Goal: Information Seeking & Learning: Learn about a topic

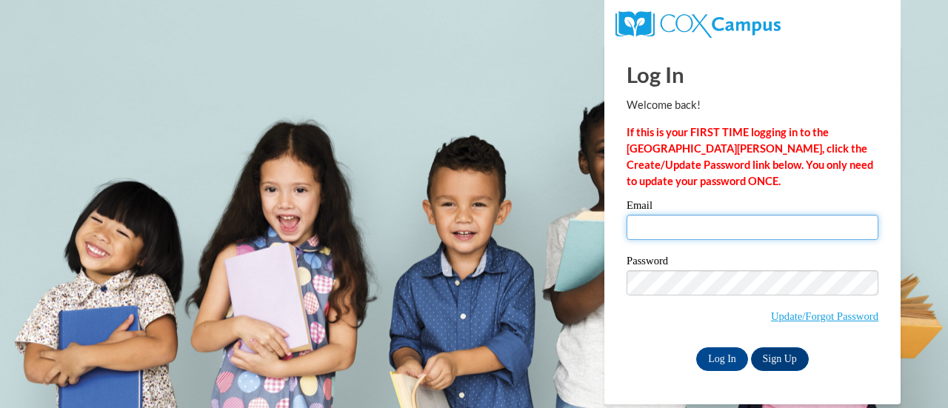
click at [719, 219] on input "Email" at bounding box center [753, 227] width 252 height 25
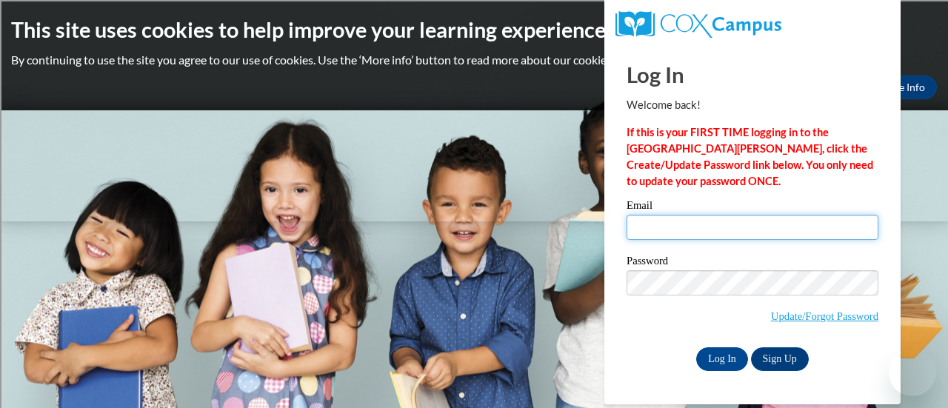
type input "olsoeri@sdmfschools.org"
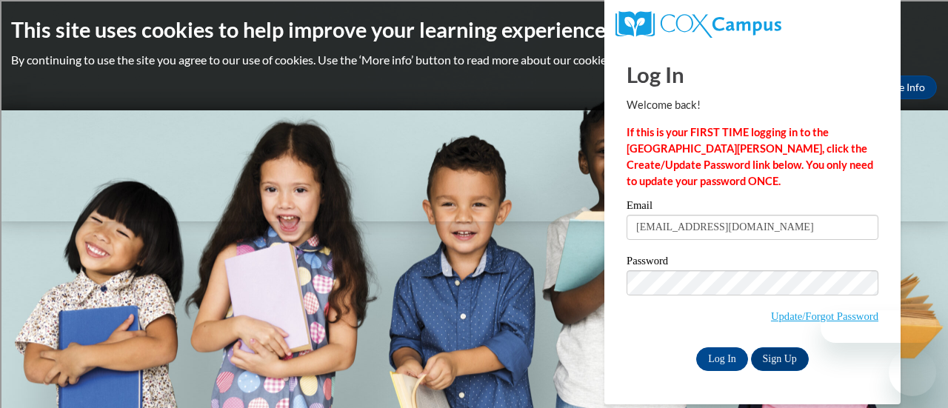
click at [726, 268] on label "Password" at bounding box center [753, 263] width 252 height 15
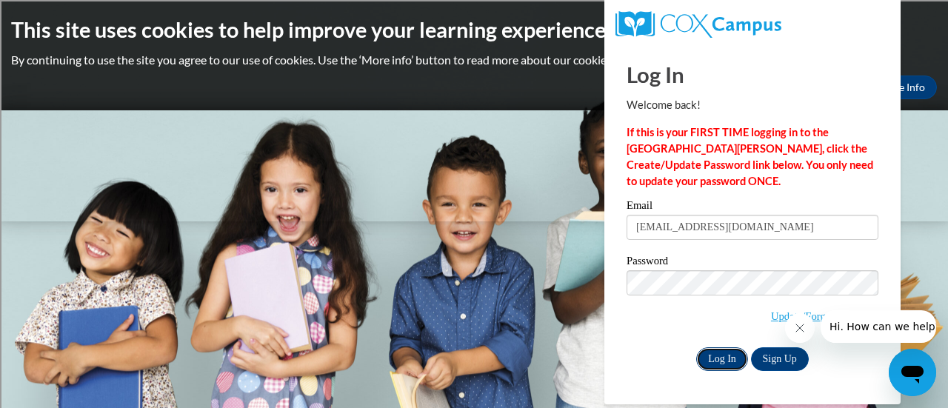
click at [733, 358] on input "Log In" at bounding box center [722, 359] width 52 height 24
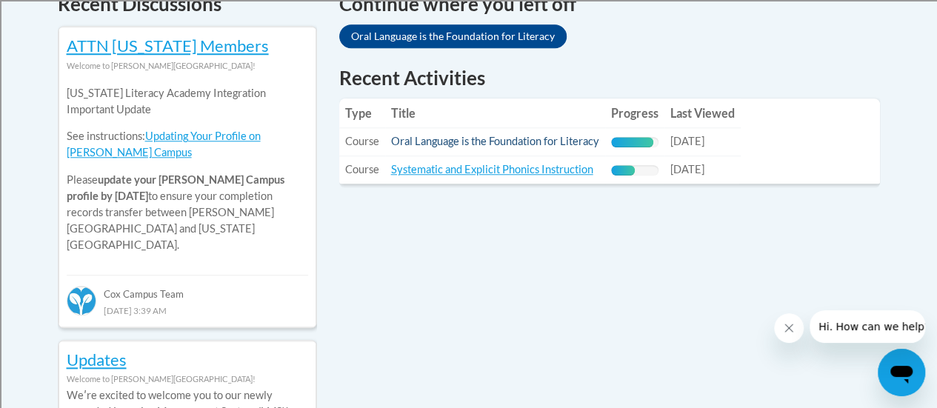
scroll to position [665, 0]
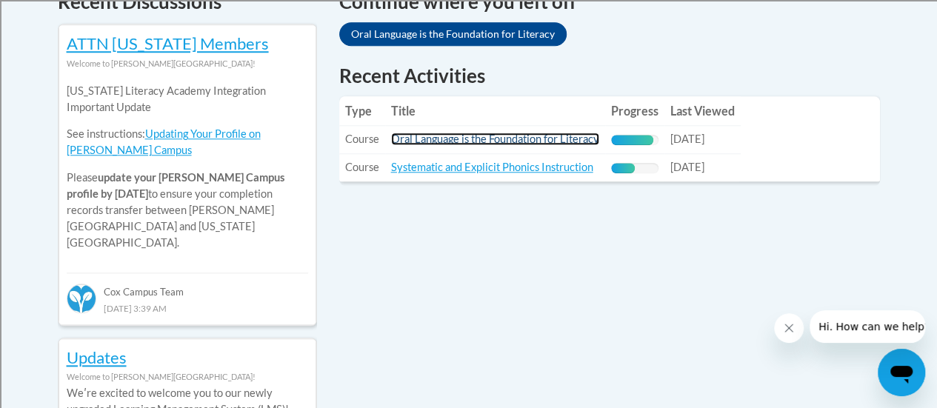
click at [511, 137] on link "Oral Language is the Foundation for Literacy" at bounding box center [495, 139] width 208 height 13
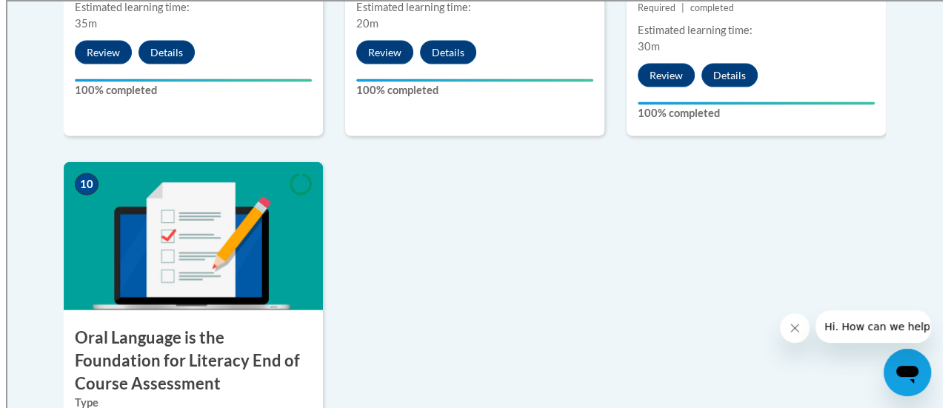
scroll to position [1799, 0]
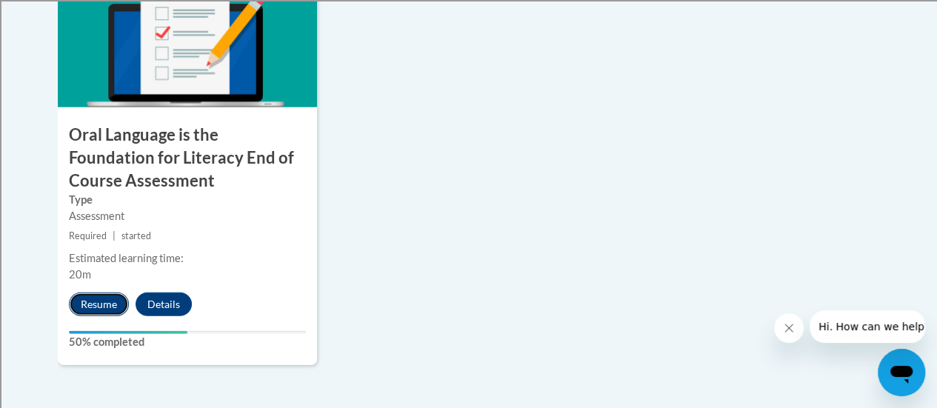
click at [81, 306] on button "Resume" at bounding box center [99, 305] width 60 height 24
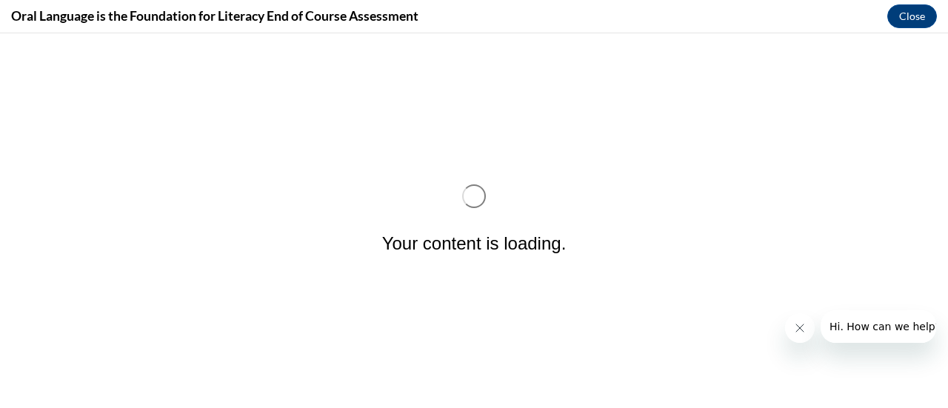
scroll to position [0, 0]
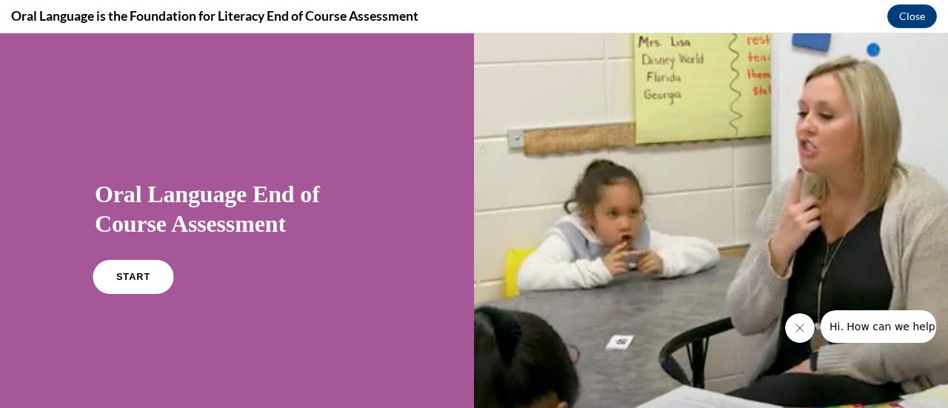
click at [126, 268] on link "START" at bounding box center [133, 277] width 81 height 34
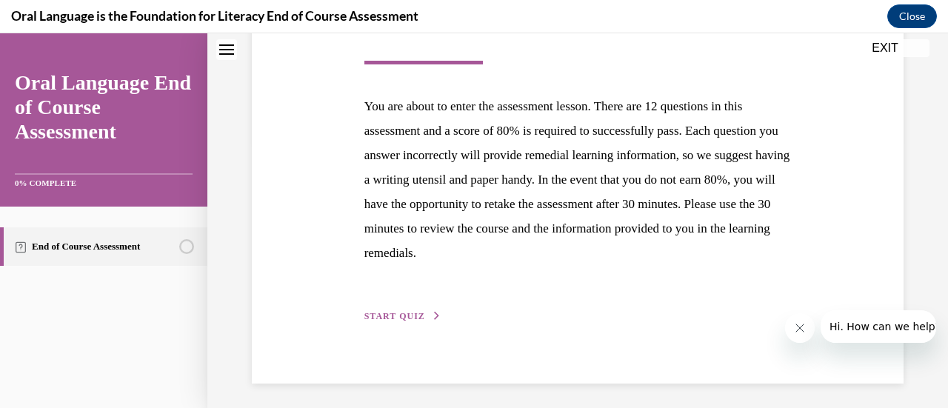
scroll to position [271, 0]
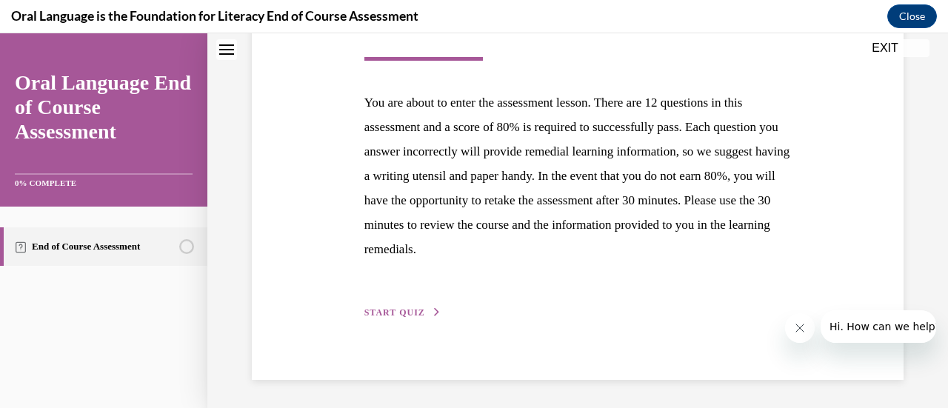
click at [393, 299] on div "Step 1 of 1 End of Course Assessment You are about to enter the assessment less…" at bounding box center [578, 128] width 450 height 386
click at [394, 312] on span "START QUIZ" at bounding box center [394, 312] width 61 height 10
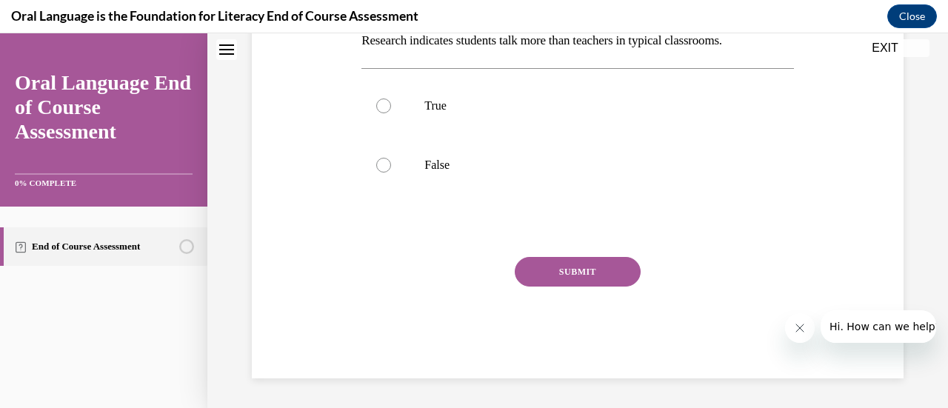
scroll to position [45, 0]
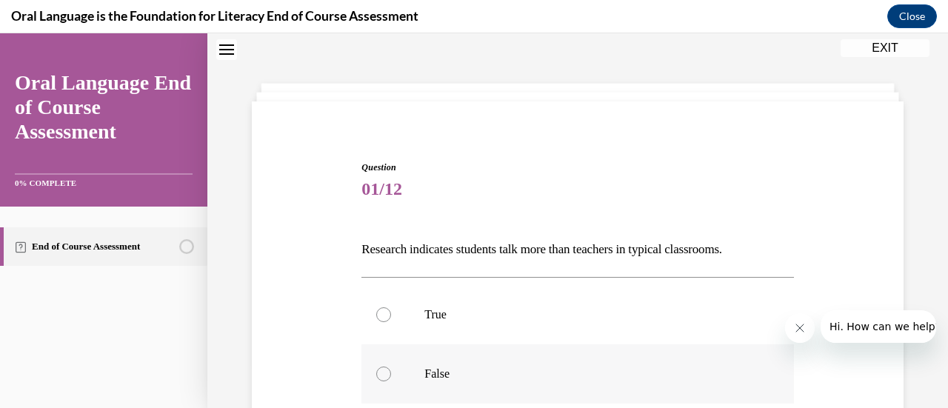
click at [413, 362] on label "False" at bounding box center [577, 373] width 432 height 59
click at [391, 367] on input "False" at bounding box center [383, 374] width 15 height 15
radio input "true"
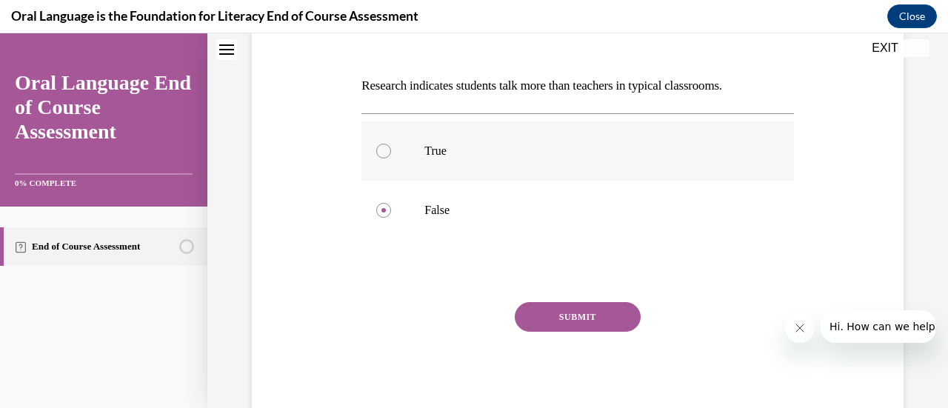
scroll to position [208, 0]
click at [554, 319] on button "SUBMIT" at bounding box center [578, 318] width 126 height 30
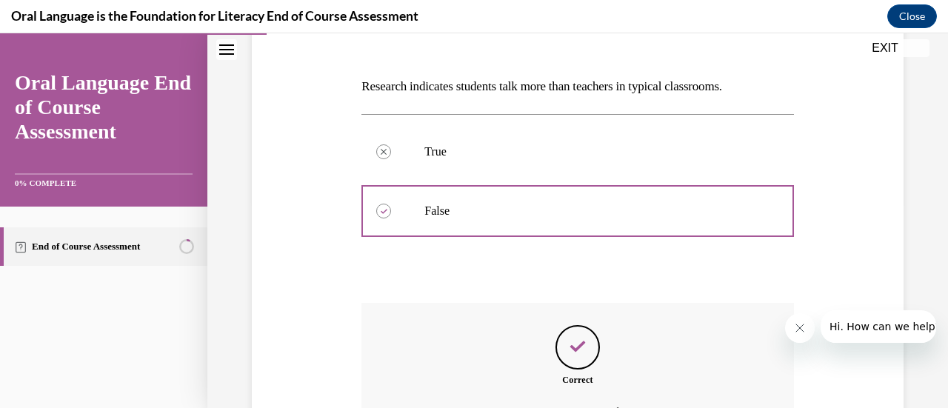
scroll to position [390, 0]
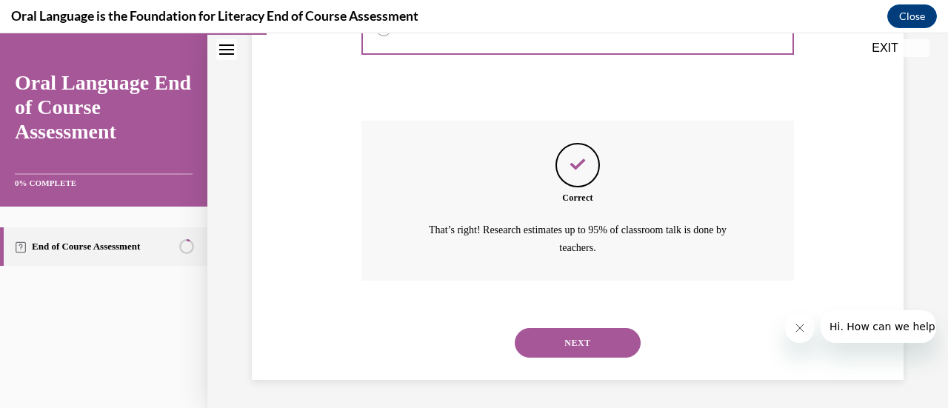
click at [558, 337] on button "NEXT" at bounding box center [578, 343] width 126 height 30
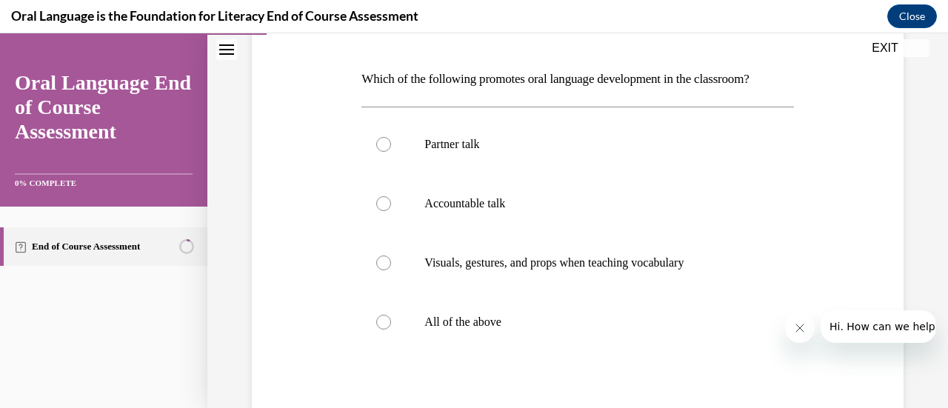
scroll to position [216, 0]
click at [505, 316] on p "All of the above" at bounding box center [590, 321] width 332 height 15
click at [391, 316] on input "All of the above" at bounding box center [383, 321] width 15 height 15
radio input "true"
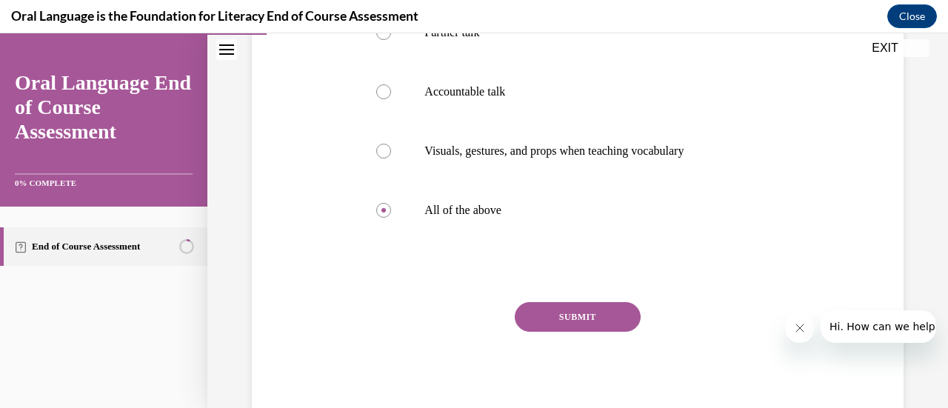
click at [550, 315] on button "SUBMIT" at bounding box center [578, 317] width 126 height 30
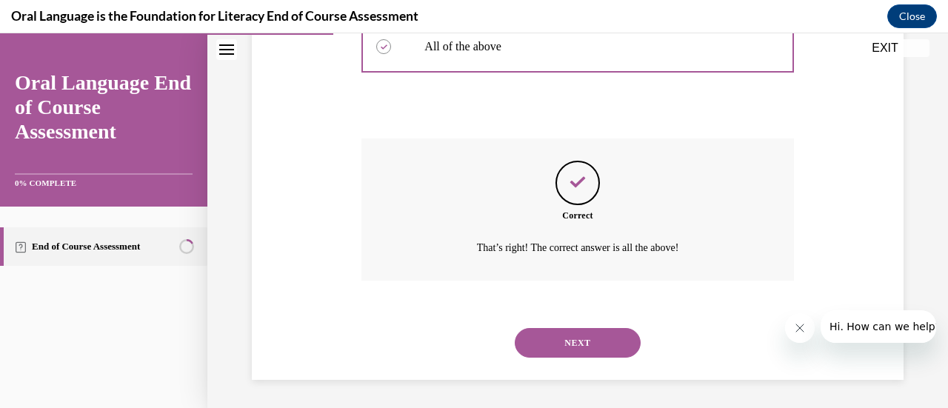
click at [541, 344] on button "NEXT" at bounding box center [578, 343] width 126 height 30
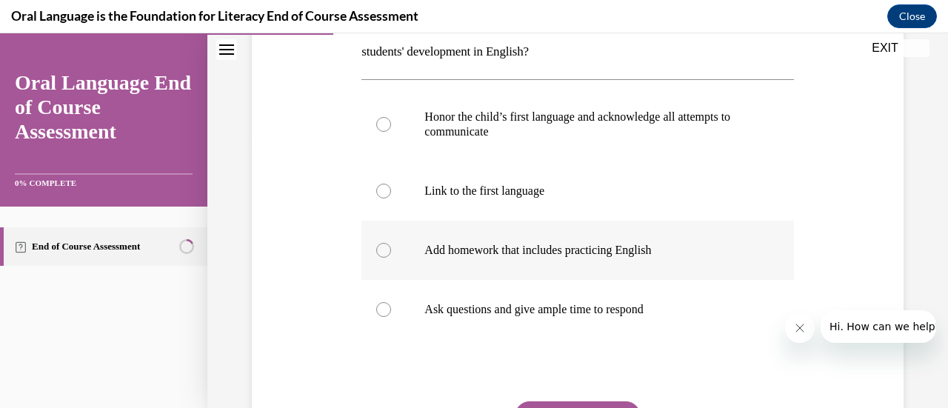
scroll to position [267, 0]
click at [570, 259] on label "Add homework that includes practicing English" at bounding box center [577, 250] width 432 height 59
click at [391, 259] on input "Add homework that includes practicing English" at bounding box center [383, 251] width 15 height 15
radio input "true"
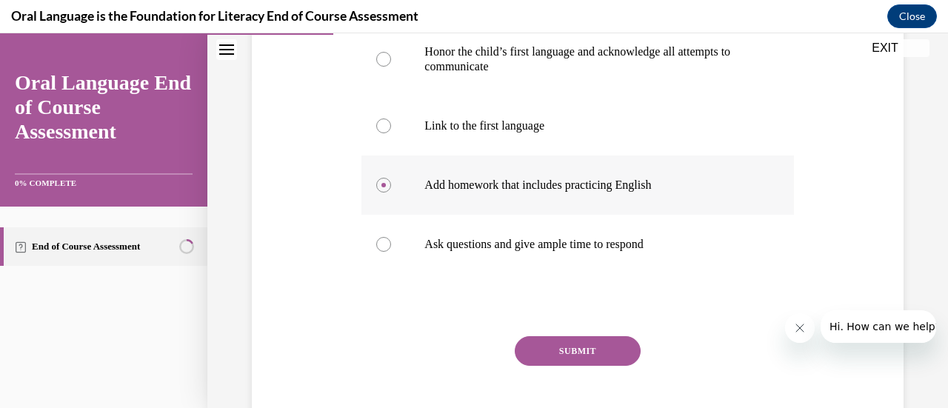
scroll to position [341, 0]
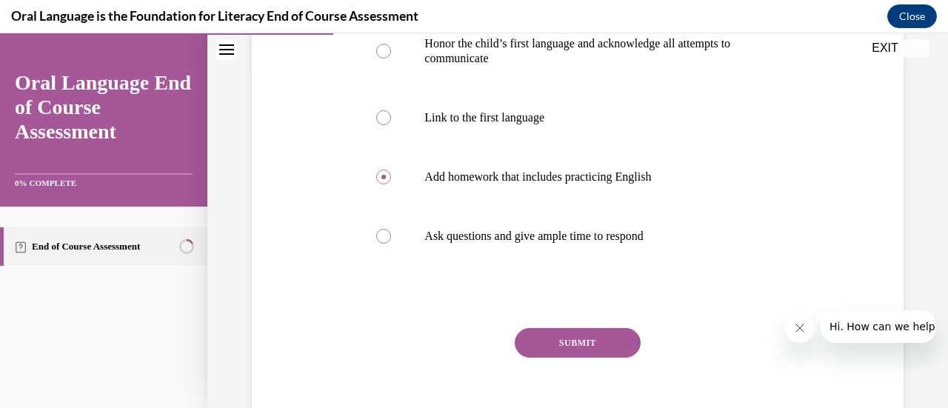
click at [567, 339] on button "SUBMIT" at bounding box center [578, 343] width 126 height 30
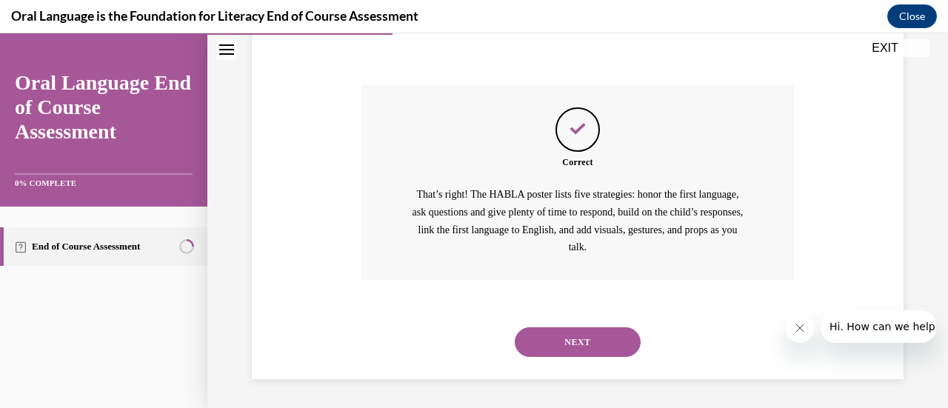
click at [567, 337] on button "NEXT" at bounding box center [578, 342] width 126 height 30
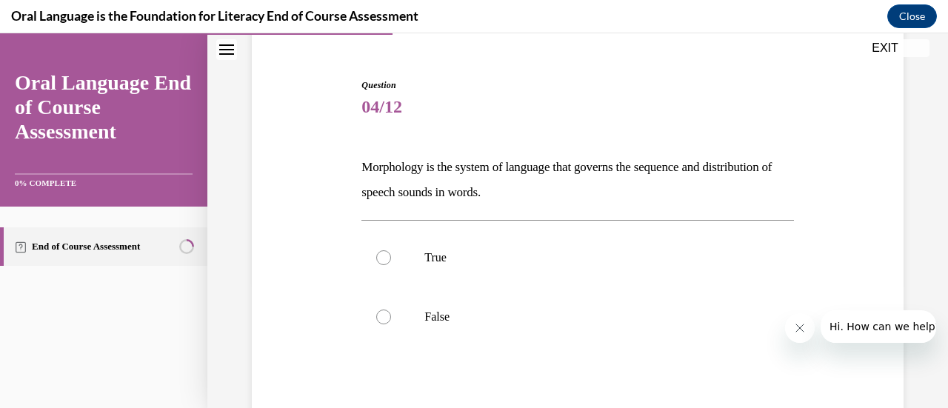
scroll to position [144, 0]
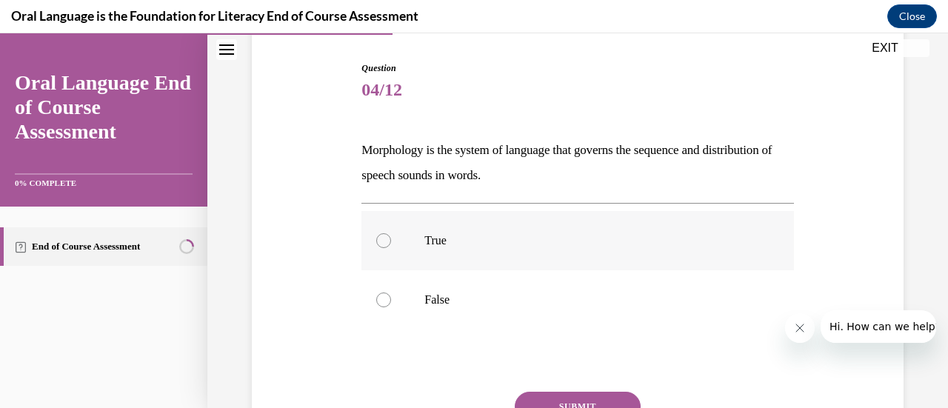
click at [524, 256] on label "True" at bounding box center [577, 240] width 432 height 59
click at [391, 248] on input "True" at bounding box center [383, 240] width 15 height 15
radio input "true"
click at [563, 399] on button "SUBMIT" at bounding box center [578, 407] width 126 height 30
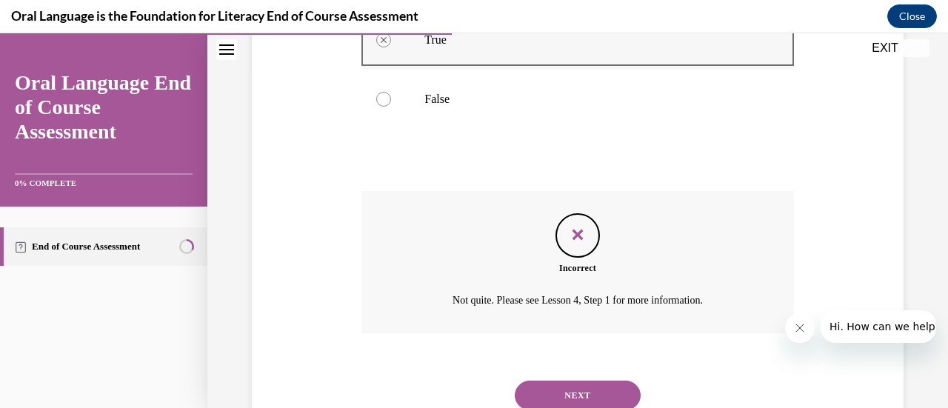
scroll to position [344, 0]
click at [582, 393] on button "NEXT" at bounding box center [578, 396] width 126 height 30
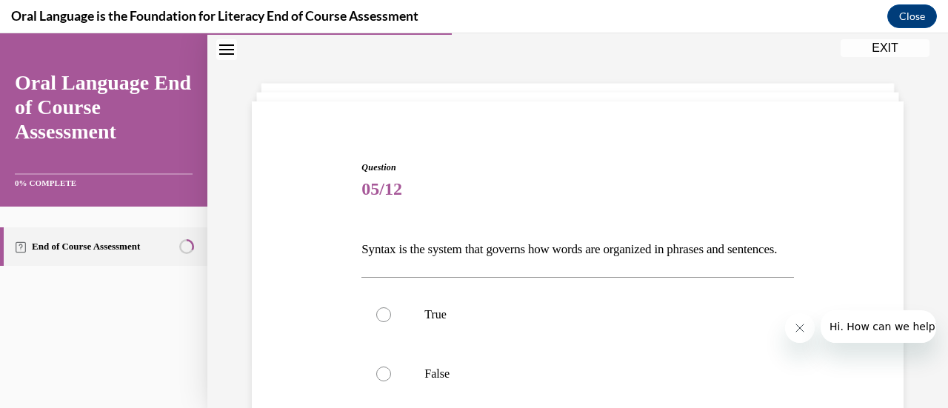
scroll to position [70, 0]
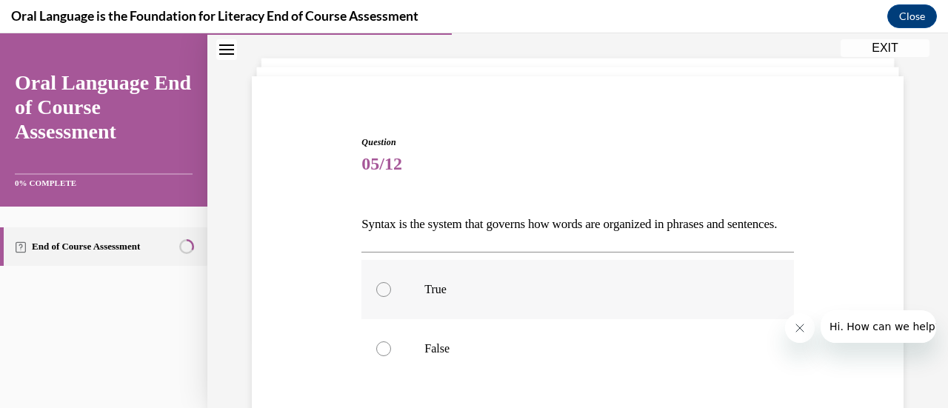
click at [520, 319] on label "True" at bounding box center [577, 289] width 432 height 59
click at [391, 297] on input "True" at bounding box center [383, 289] width 15 height 15
radio input "true"
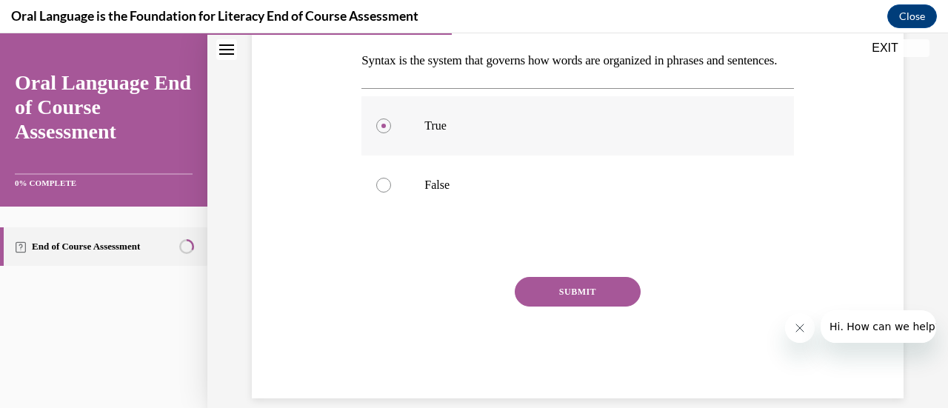
scroll to position [233, 0]
click at [530, 307] on button "SUBMIT" at bounding box center [578, 293] width 126 height 30
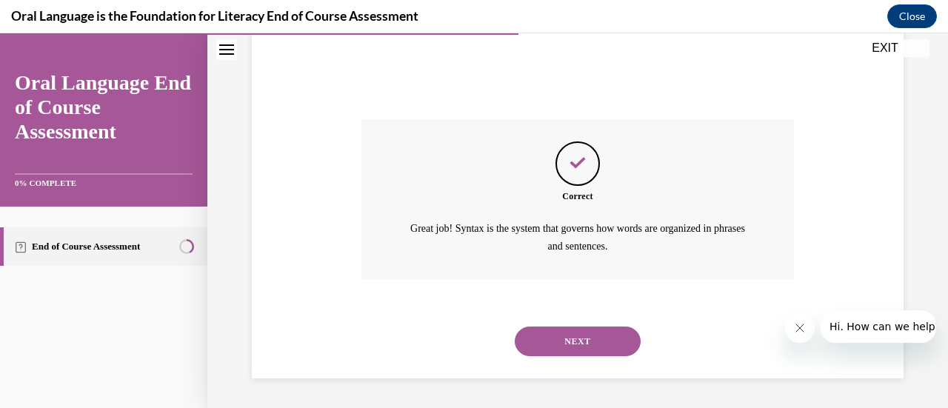
click at [541, 353] on button "NEXT" at bounding box center [578, 342] width 126 height 30
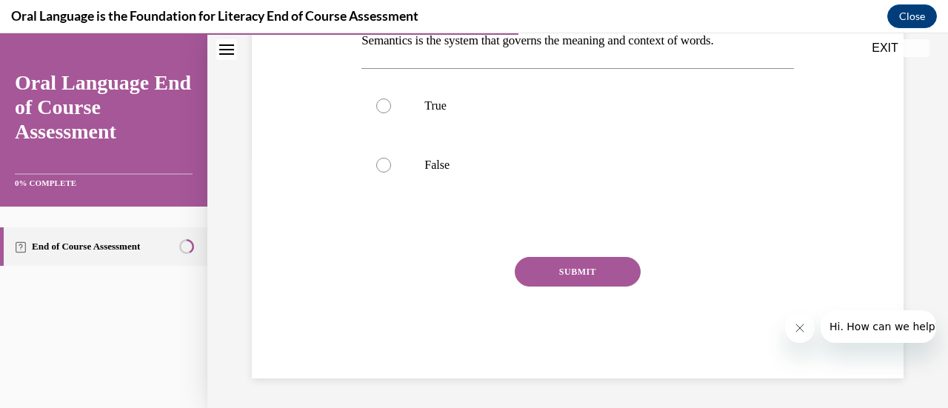
scroll to position [45, 0]
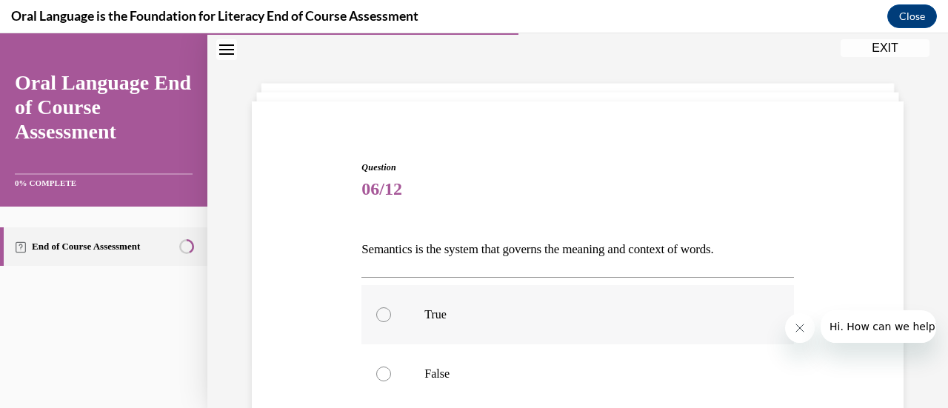
click at [529, 321] on label "True" at bounding box center [577, 314] width 432 height 59
click at [391, 321] on input "True" at bounding box center [383, 314] width 15 height 15
radio input "true"
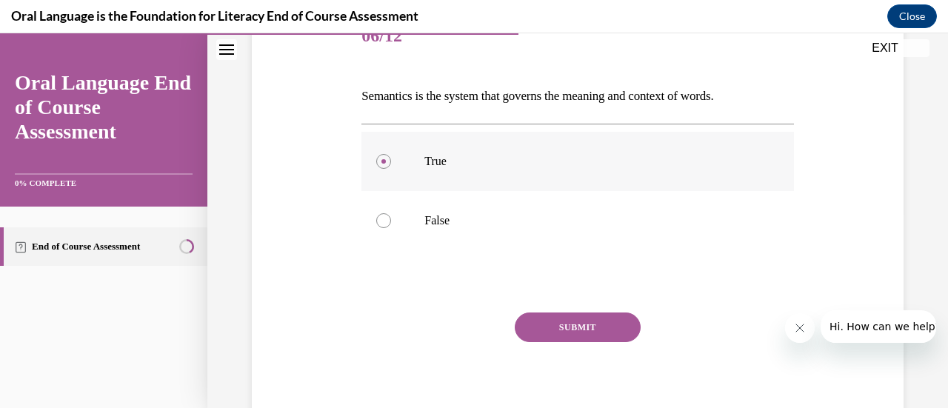
scroll to position [209, 0]
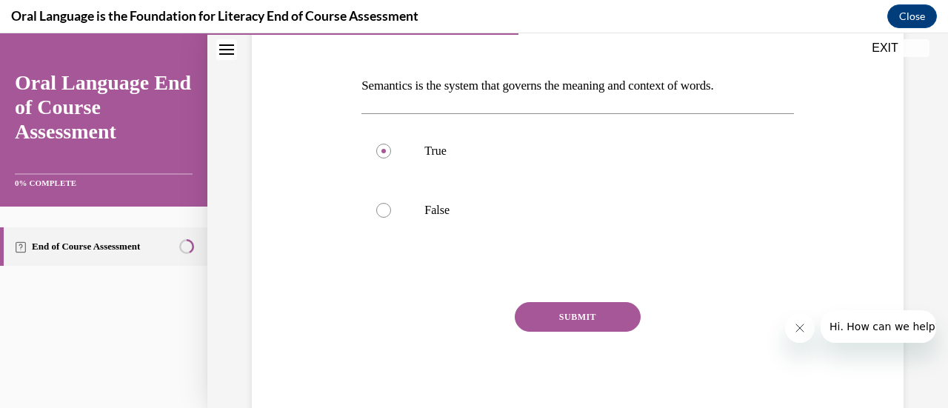
click at [529, 320] on button "SUBMIT" at bounding box center [578, 317] width 126 height 30
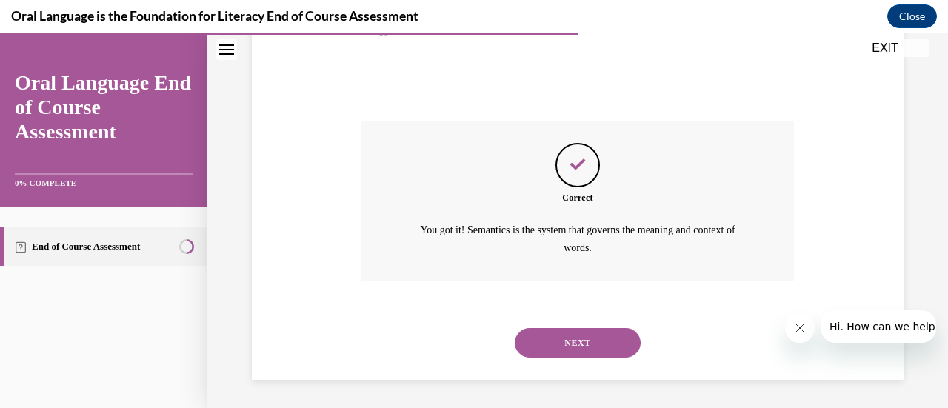
click at [609, 347] on button "NEXT" at bounding box center [578, 343] width 126 height 30
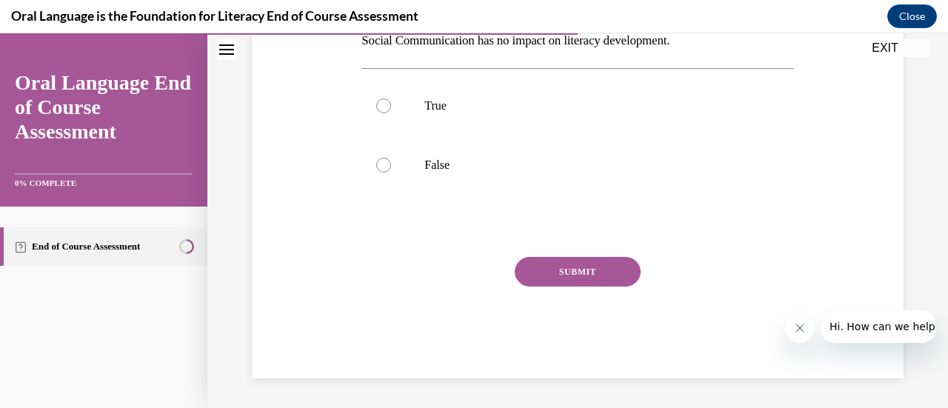
scroll to position [45, 0]
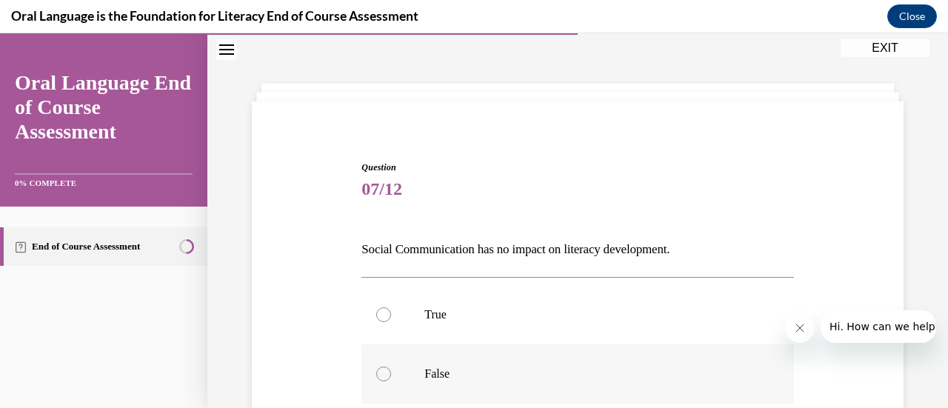
click at [607, 353] on label "False" at bounding box center [577, 373] width 432 height 59
click at [391, 367] on input "False" at bounding box center [383, 374] width 15 height 15
radio input "true"
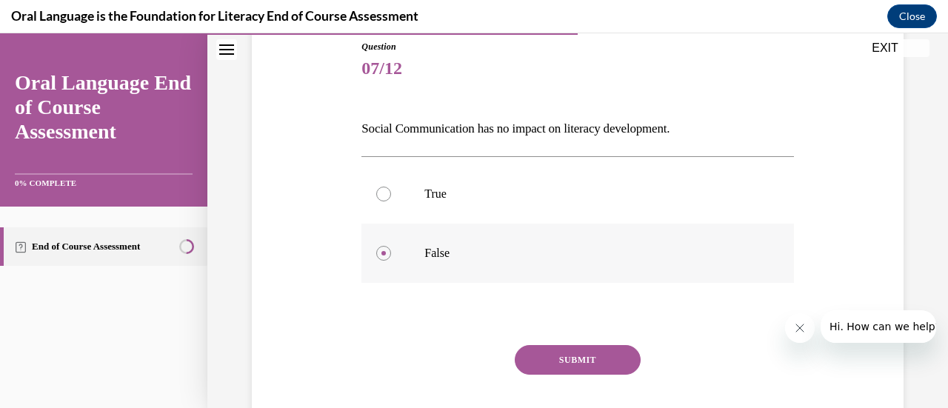
scroll to position [209, 0]
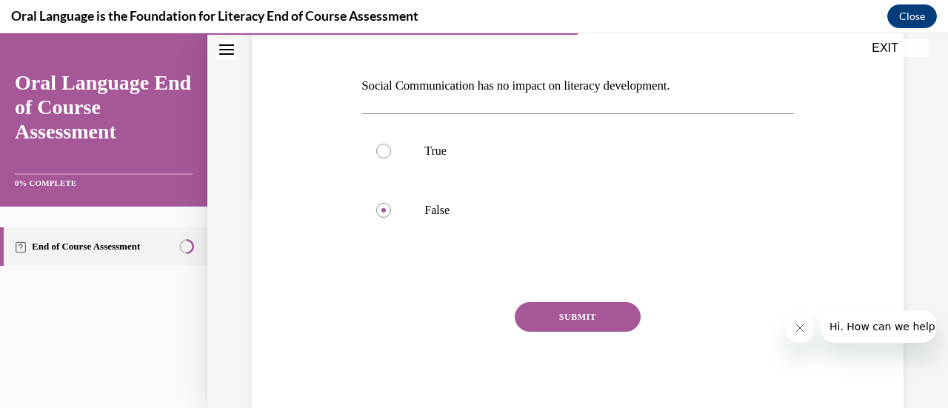
click at [577, 319] on button "SUBMIT" at bounding box center [578, 317] width 126 height 30
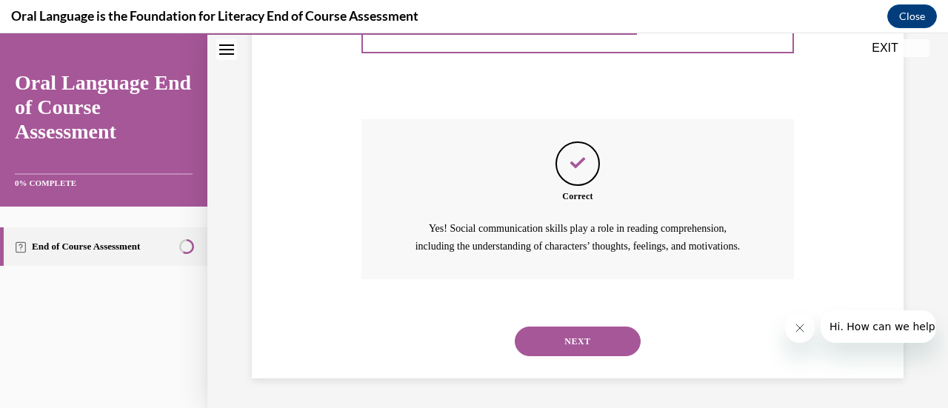
click at [554, 347] on button "NEXT" at bounding box center [578, 342] width 126 height 30
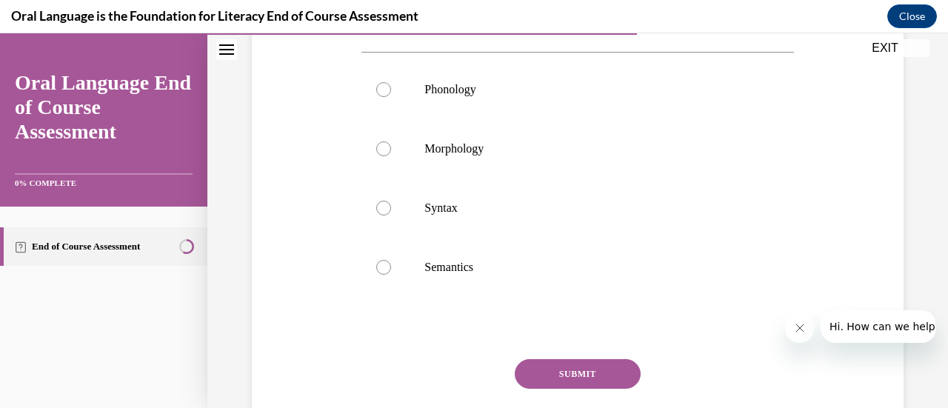
scroll to position [295, 0]
click at [509, 120] on label "Phonology" at bounding box center [577, 90] width 432 height 59
click at [391, 98] on input "Phonology" at bounding box center [383, 90] width 15 height 15
radio input "true"
click at [548, 390] on button "SUBMIT" at bounding box center [578, 375] width 126 height 30
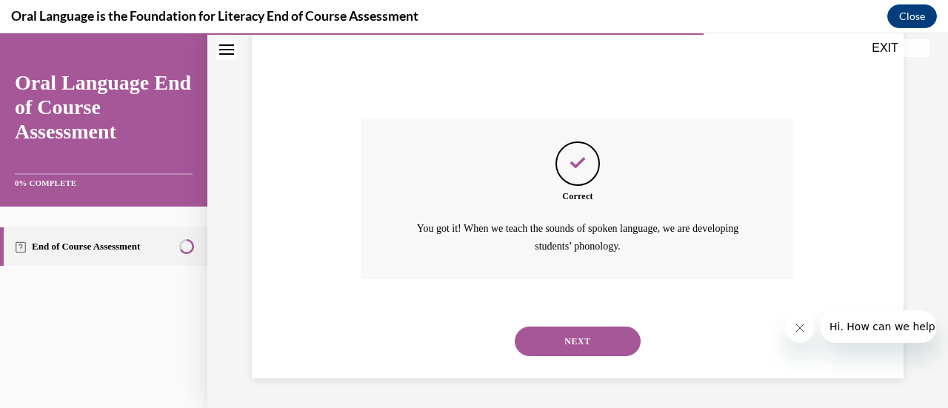
scroll to position [559, 0]
click at [556, 339] on button "NEXT" at bounding box center [578, 342] width 126 height 30
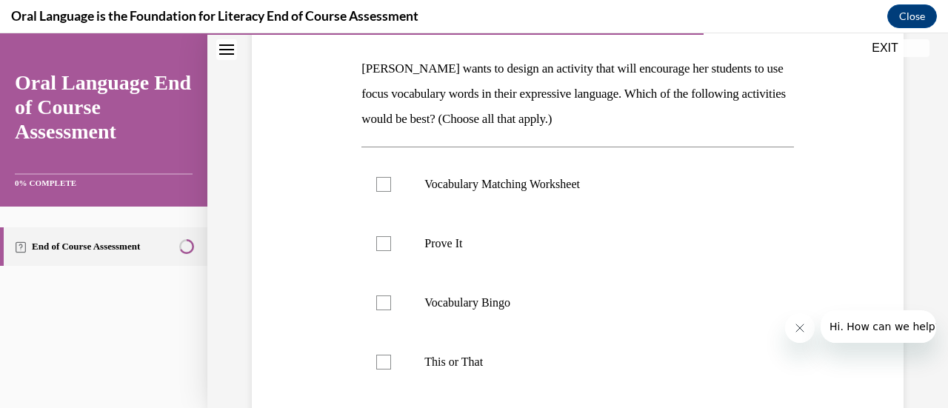
scroll to position [227, 0]
click at [476, 352] on label "This or That" at bounding box center [577, 361] width 432 height 59
click at [391, 354] on input "This or That" at bounding box center [383, 361] width 15 height 15
checkbox input "true"
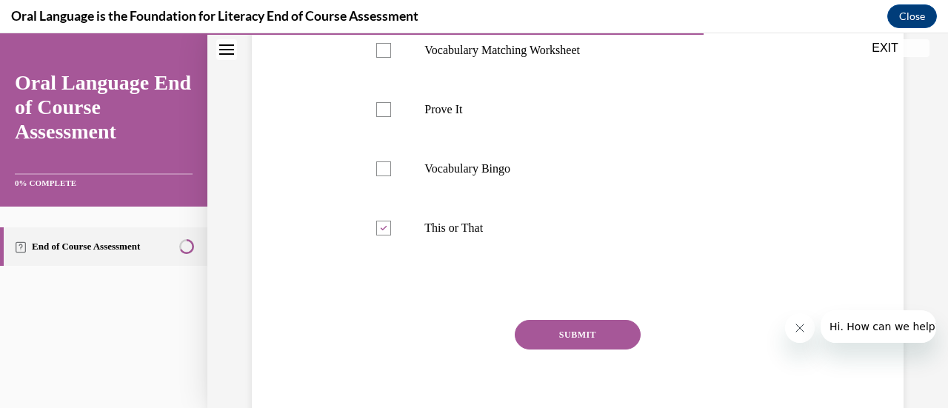
click at [526, 342] on button "SUBMIT" at bounding box center [578, 335] width 126 height 30
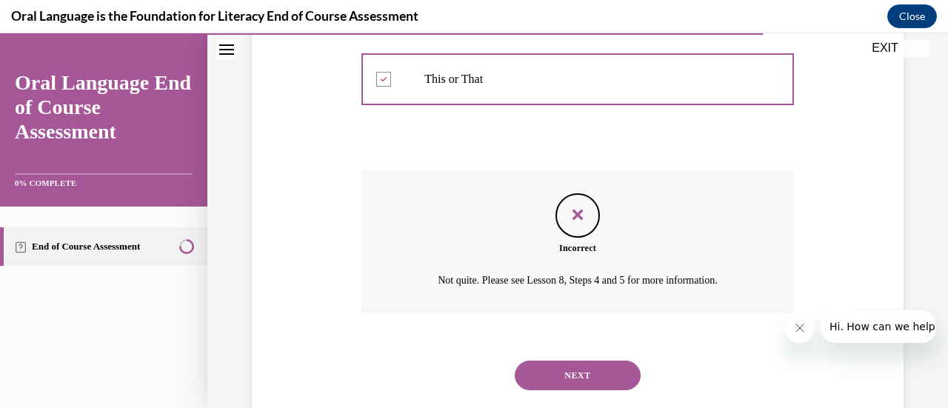
scroll to position [510, 0]
click at [548, 368] on button "NEXT" at bounding box center [578, 375] width 126 height 30
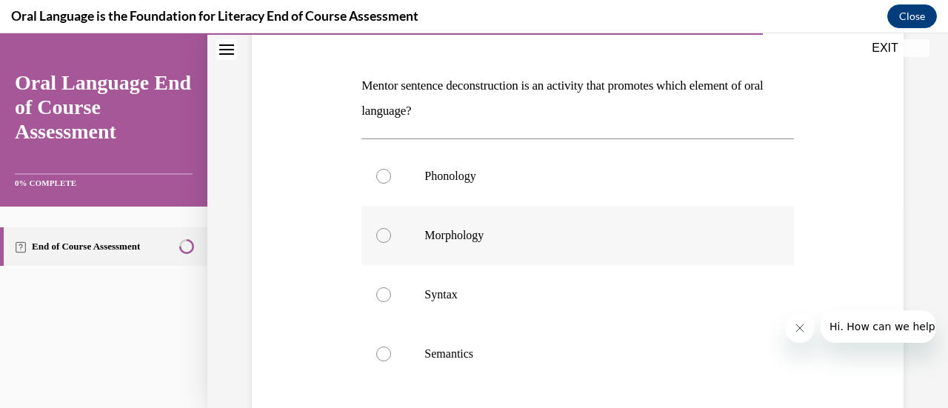
scroll to position [197, 0]
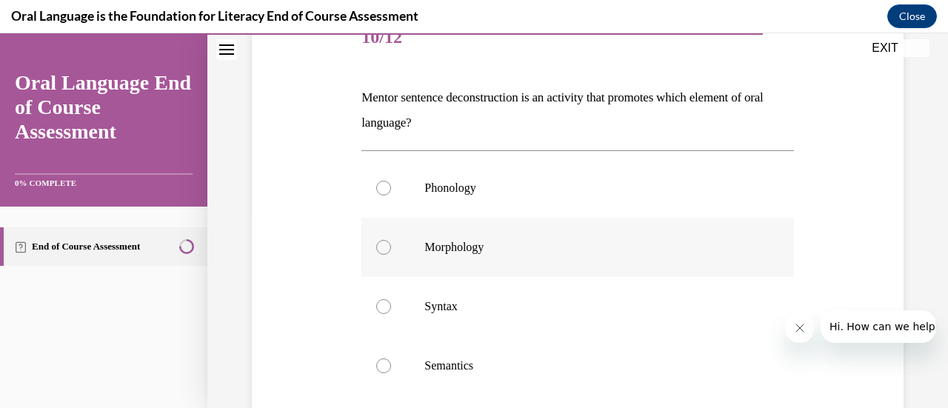
click at [544, 266] on label "Morphology" at bounding box center [577, 247] width 432 height 59
click at [391, 255] on input "Morphology" at bounding box center [383, 247] width 15 height 15
radio input "true"
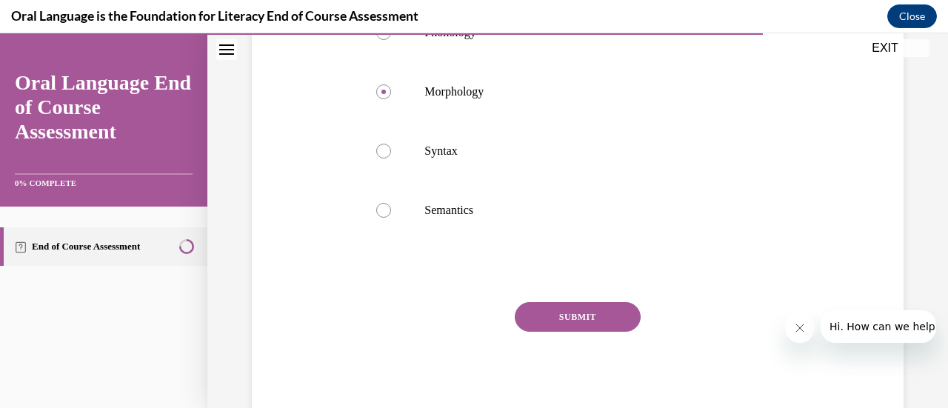
click at [550, 321] on button "SUBMIT" at bounding box center [578, 317] width 126 height 30
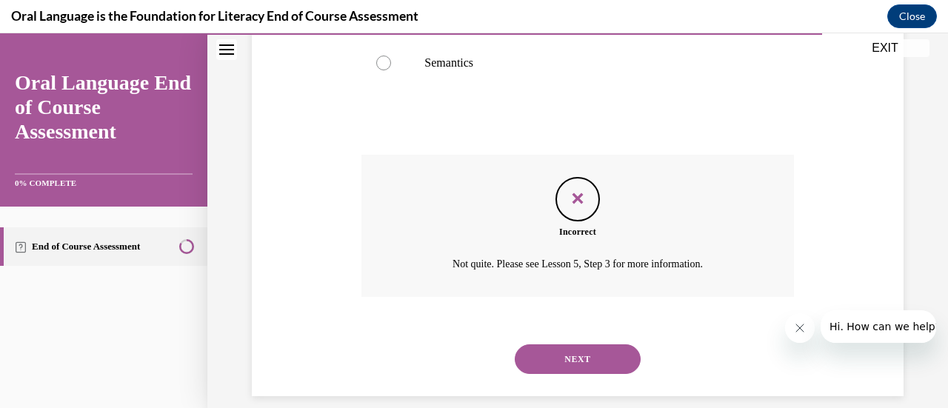
scroll to position [512, 0]
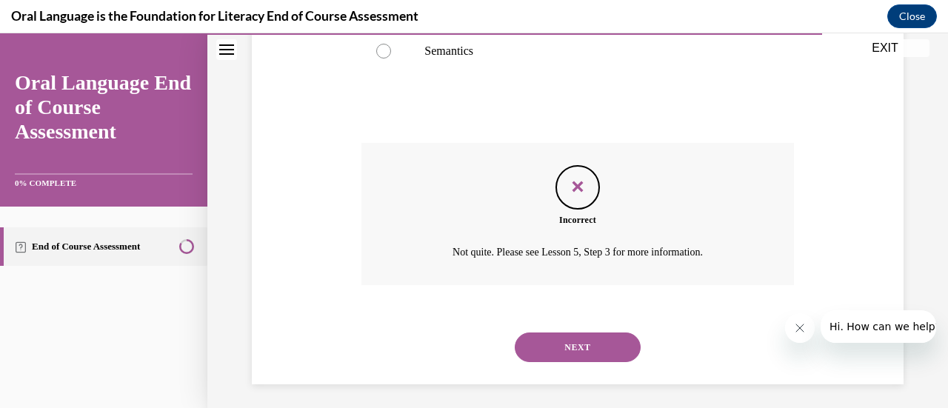
click at [583, 341] on button "NEXT" at bounding box center [578, 348] width 126 height 30
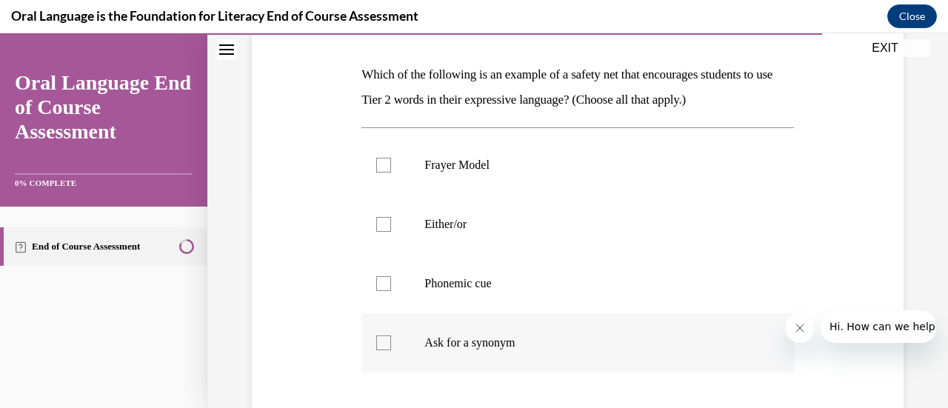
scroll to position [220, 0]
click at [544, 334] on label "Ask for a synonym" at bounding box center [577, 342] width 432 height 59
click at [391, 336] on input "Ask for a synonym" at bounding box center [383, 343] width 15 height 15
checkbox input "true"
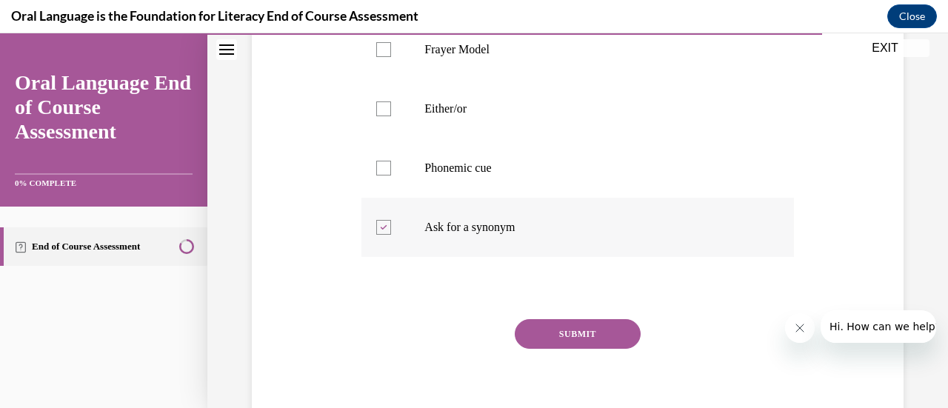
scroll to position [347, 0]
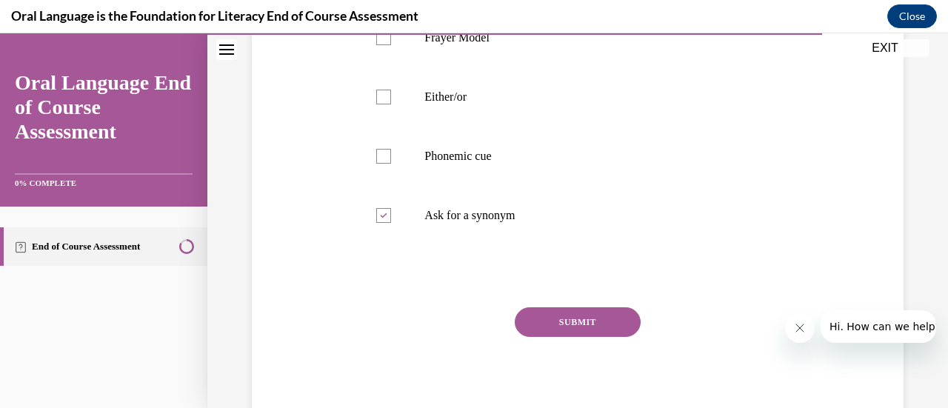
click at [544, 328] on button "SUBMIT" at bounding box center [578, 322] width 126 height 30
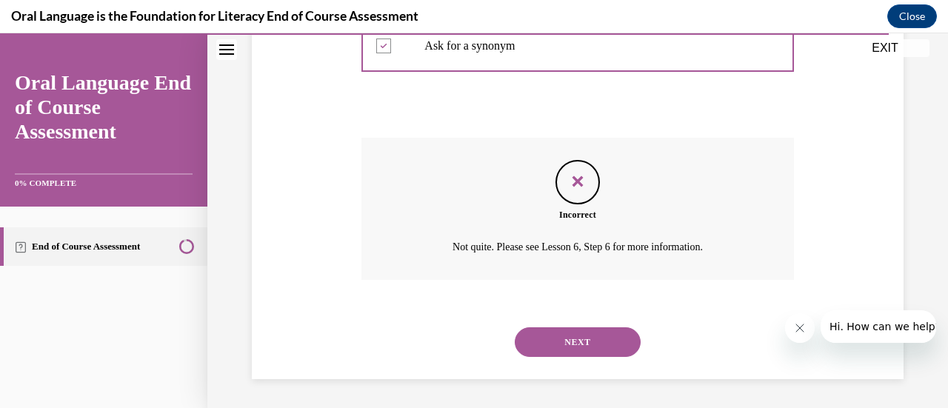
click at [548, 334] on button "NEXT" at bounding box center [578, 342] width 126 height 30
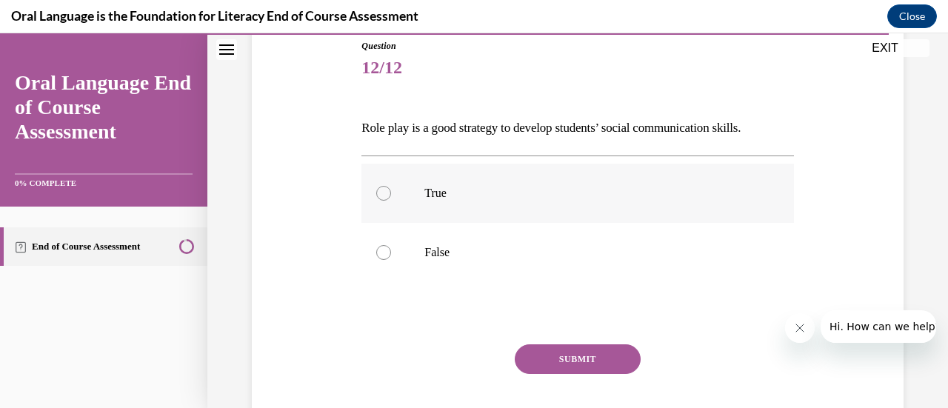
scroll to position [164, 0]
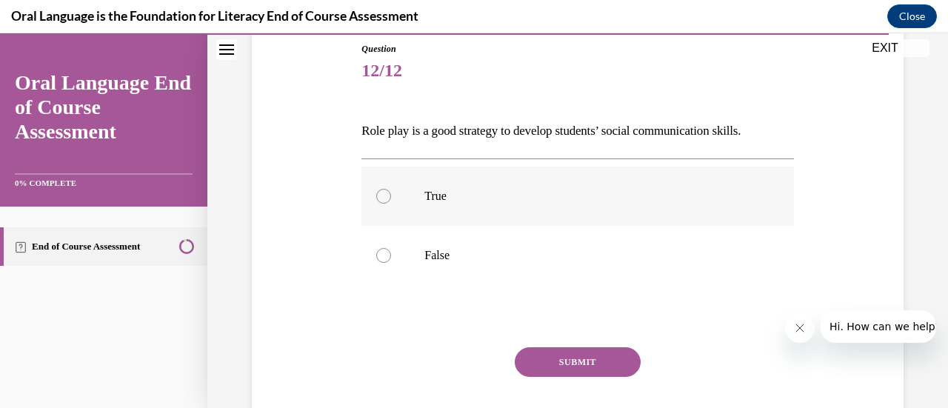
click at [479, 217] on label "True" at bounding box center [577, 196] width 432 height 59
click at [391, 204] on input "True" at bounding box center [383, 196] width 15 height 15
radio input "true"
click at [566, 345] on div "Question 12/12 Role play is a good strategy to develop students’ social communi…" at bounding box center [577, 255] width 432 height 427
click at [567, 349] on button "SUBMIT" at bounding box center [578, 362] width 126 height 30
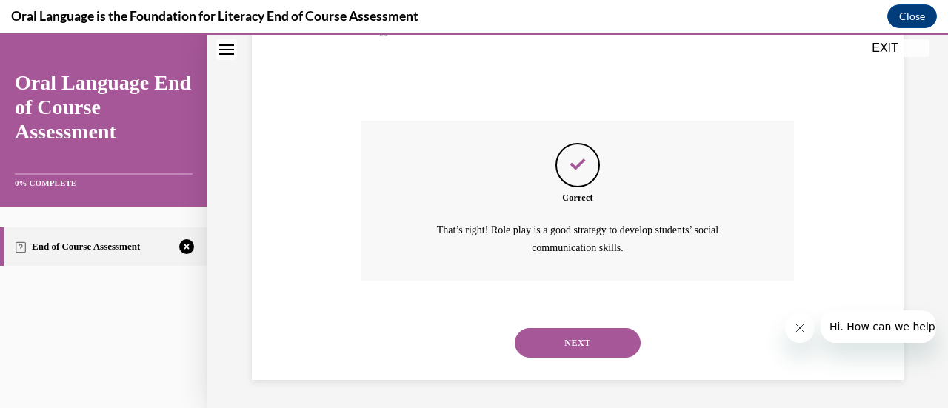
click at [562, 340] on button "NEXT" at bounding box center [578, 343] width 126 height 30
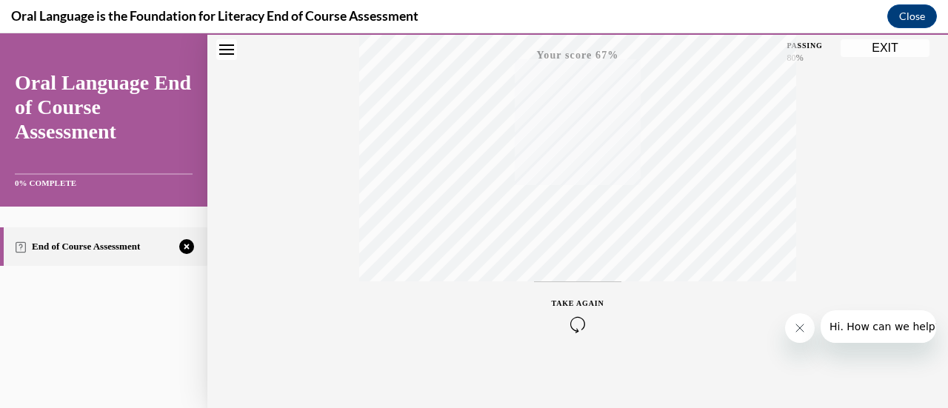
scroll to position [384, 0]
click at [578, 316] on icon "button" at bounding box center [578, 318] width 53 height 16
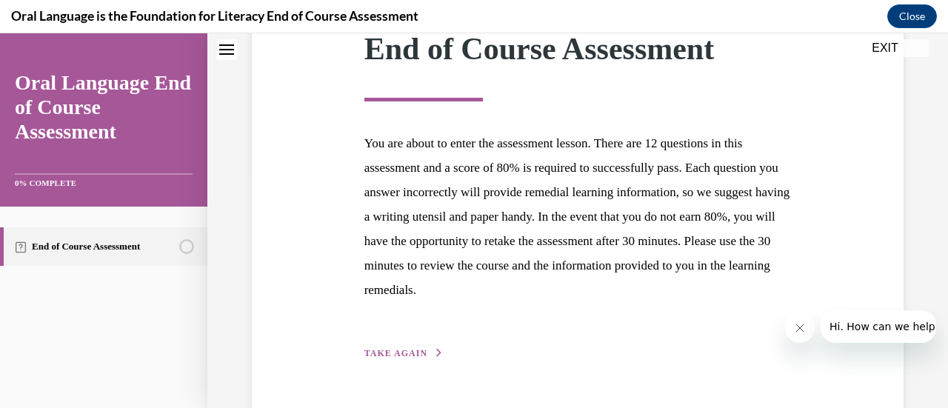
scroll to position [271, 0]
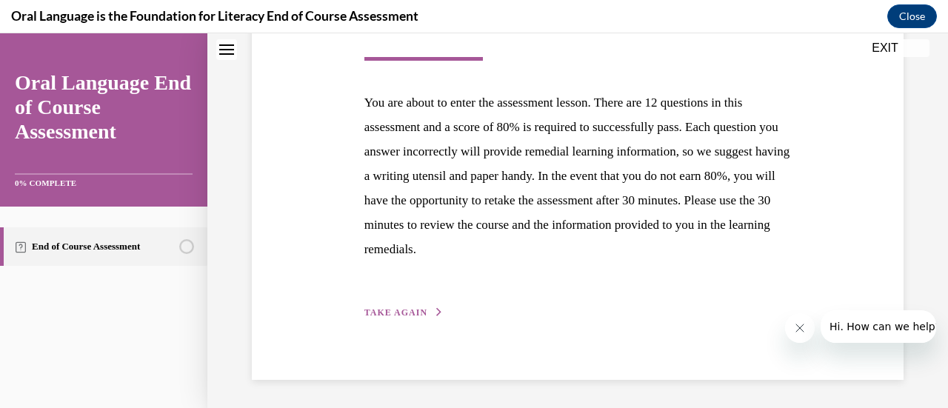
click at [422, 310] on span "TAKE AGAIN" at bounding box center [395, 312] width 63 height 10
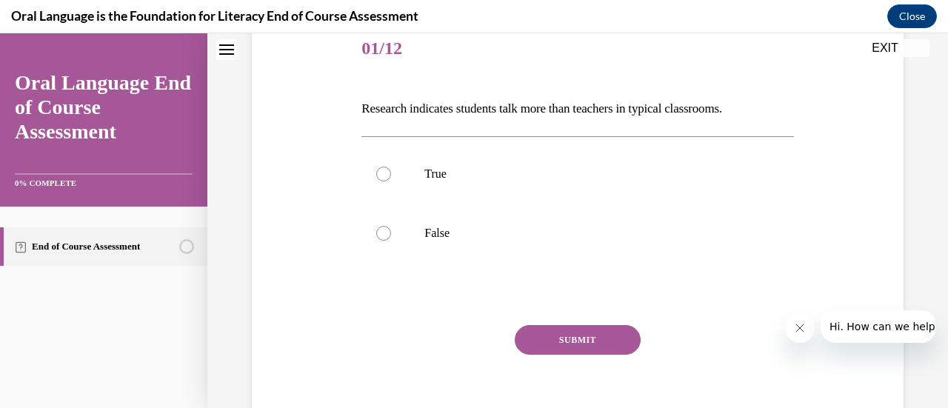
scroll to position [201, 0]
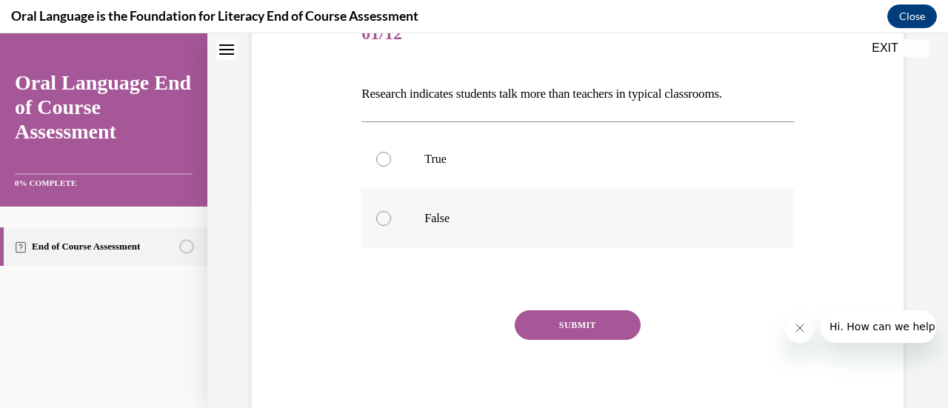
click at [583, 221] on p "False" at bounding box center [590, 218] width 332 height 15
click at [391, 221] on input "False" at bounding box center [383, 218] width 15 height 15
radio input "true"
click at [598, 318] on button "SUBMIT" at bounding box center [578, 325] width 126 height 30
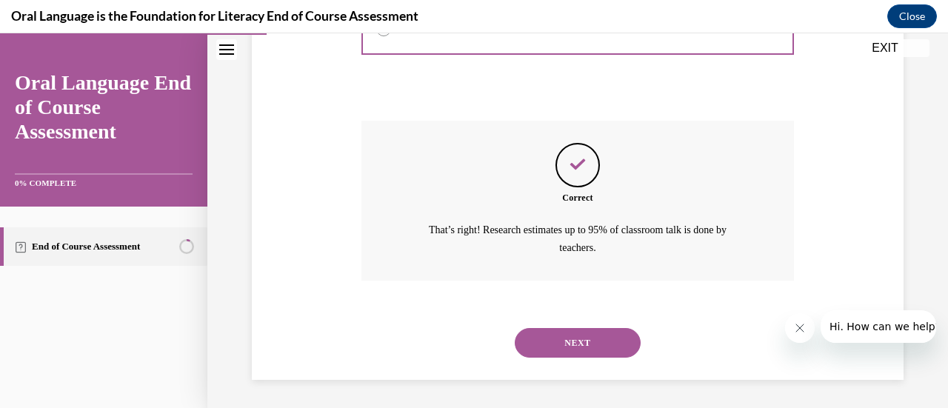
click at [584, 343] on button "NEXT" at bounding box center [578, 343] width 126 height 30
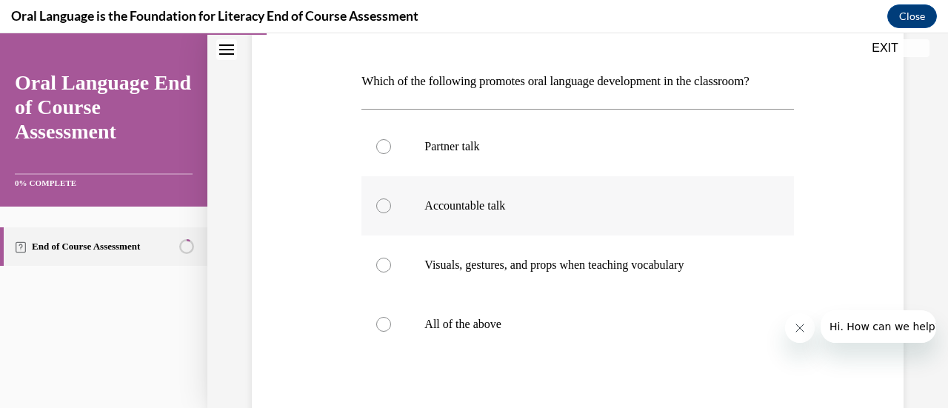
scroll to position [213, 0]
click at [467, 337] on label "All of the above" at bounding box center [577, 325] width 432 height 59
click at [391, 333] on input "All of the above" at bounding box center [383, 325] width 15 height 15
radio input "true"
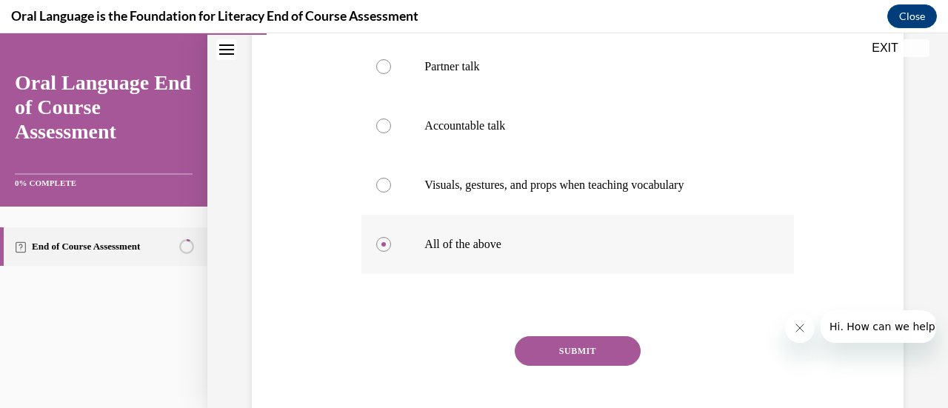
scroll to position [327, 0]
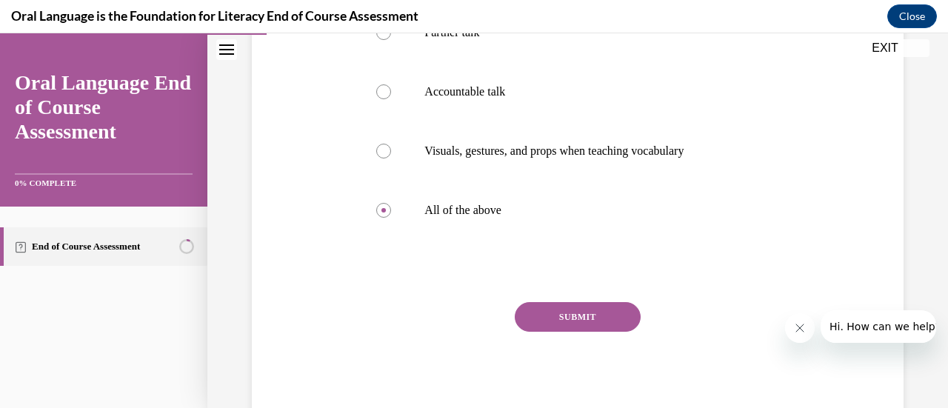
click at [536, 301] on div "Question 02/12 Which of the following promotes oral language development in the…" at bounding box center [577, 151] width 432 height 545
click at [544, 309] on button "SUBMIT" at bounding box center [578, 317] width 126 height 30
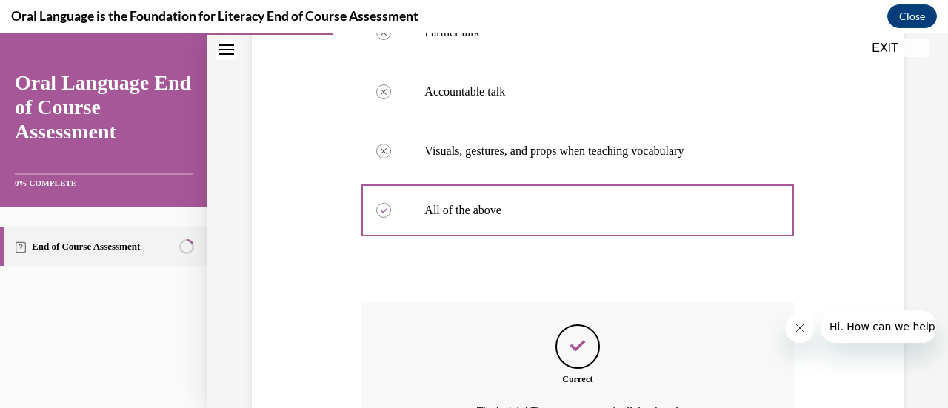
scroll to position [492, 0]
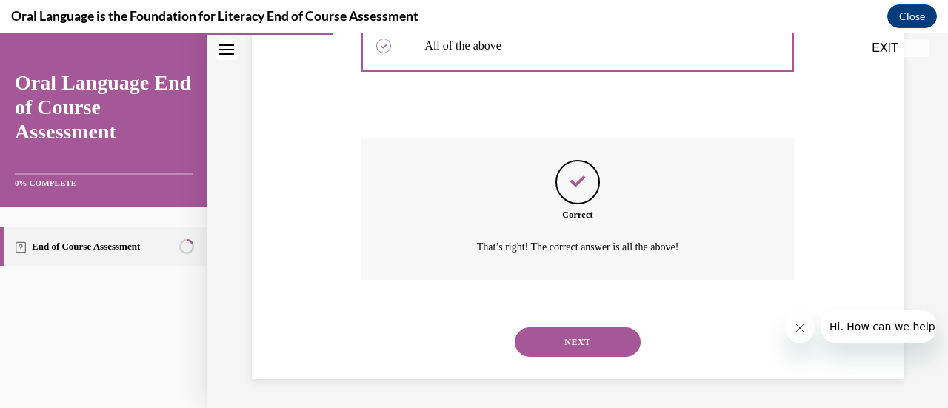
click at [558, 340] on button "NEXT" at bounding box center [578, 342] width 126 height 30
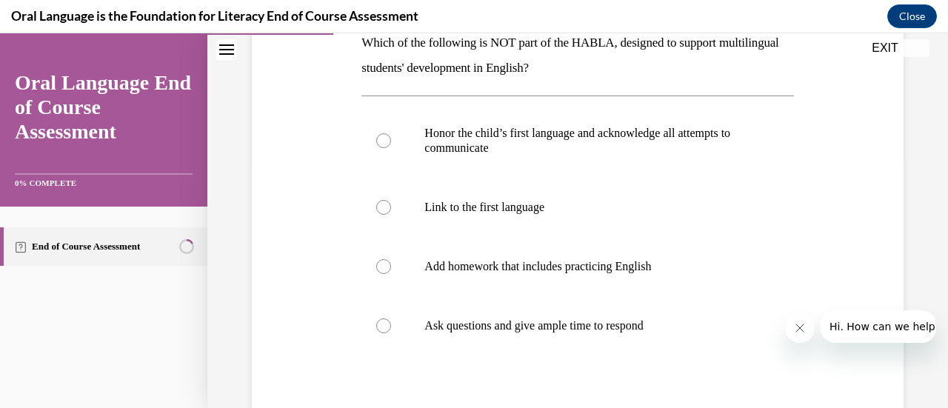
scroll to position [289, 0]
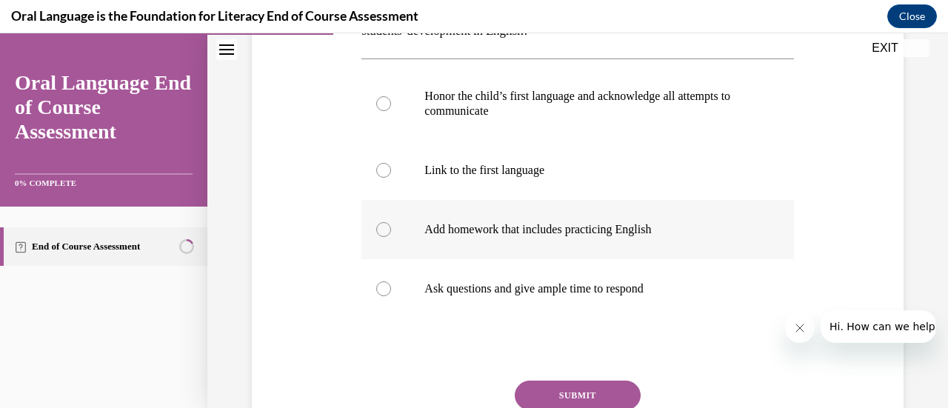
click at [608, 224] on p "Add homework that includes practicing English" at bounding box center [590, 229] width 332 height 15
click at [391, 224] on input "Add homework that includes practicing English" at bounding box center [383, 229] width 15 height 15
radio input "true"
click at [603, 396] on button "SUBMIT" at bounding box center [578, 396] width 126 height 30
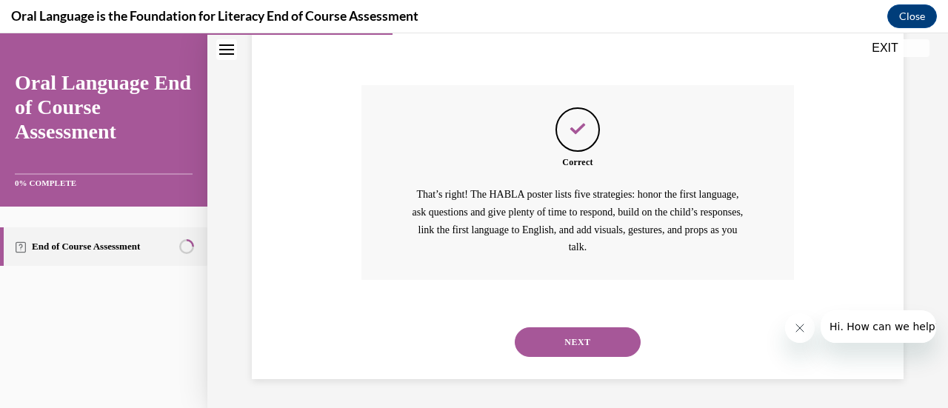
scroll to position [584, 0]
click at [580, 330] on button "NEXT" at bounding box center [578, 342] width 126 height 30
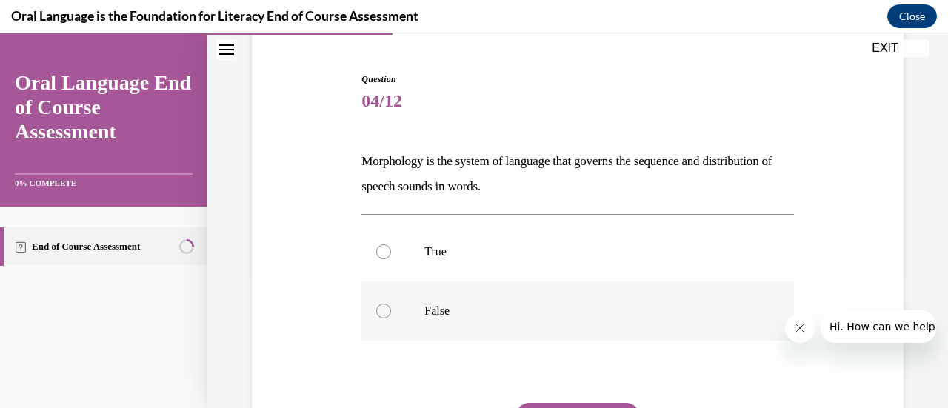
scroll to position [136, 0]
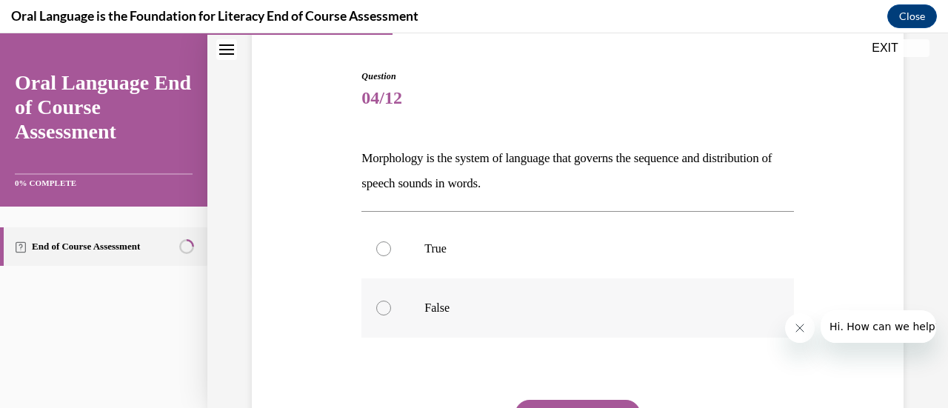
click at [564, 301] on p "False" at bounding box center [590, 308] width 332 height 15
click at [391, 301] on input "False" at bounding box center [383, 308] width 15 height 15
radio input "true"
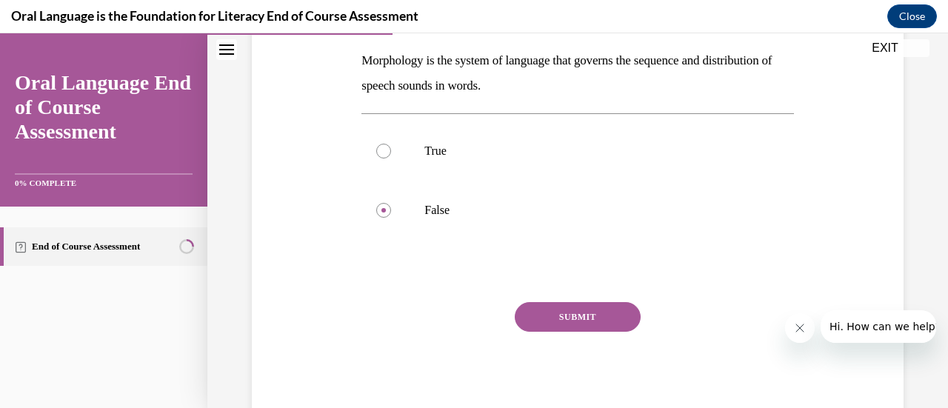
click at [558, 318] on button "SUBMIT" at bounding box center [578, 317] width 126 height 30
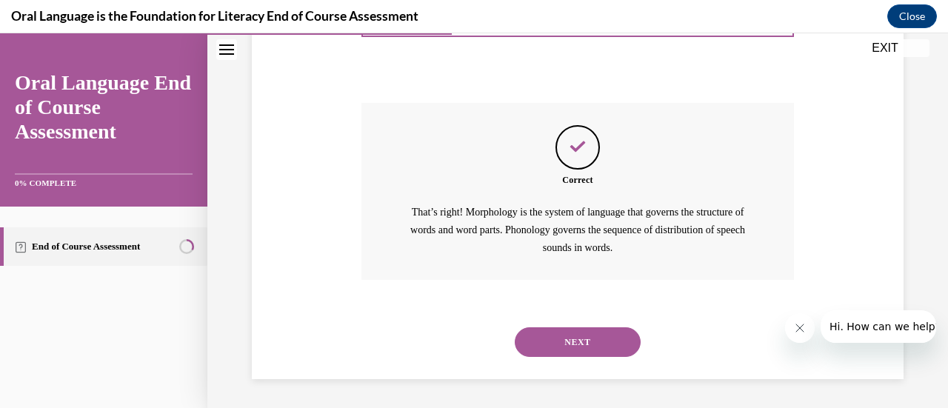
click at [553, 339] on button "NEXT" at bounding box center [578, 342] width 126 height 30
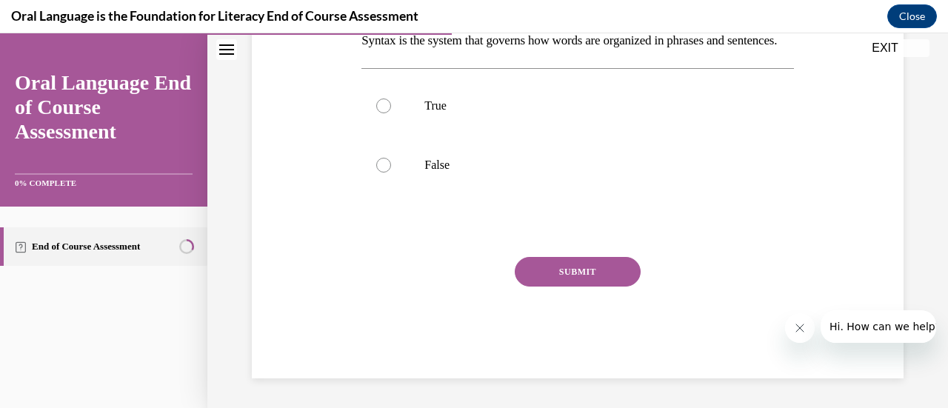
scroll to position [45, 0]
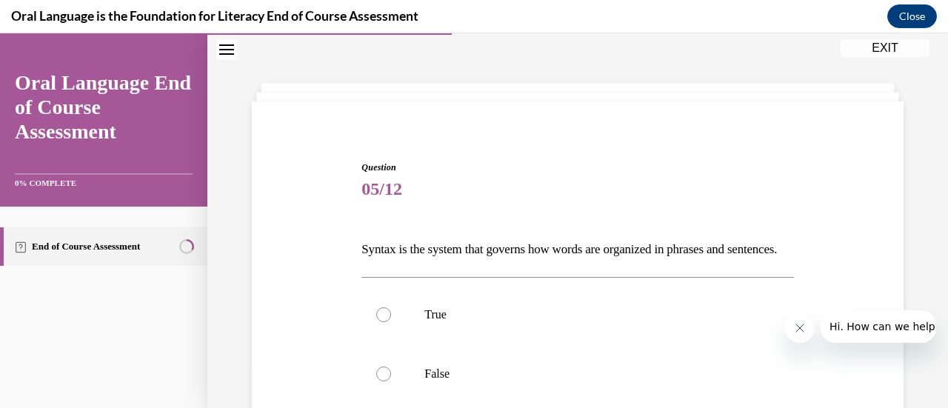
click at [553, 322] on p "True" at bounding box center [590, 314] width 332 height 15
click at [391, 322] on input "True" at bounding box center [383, 314] width 15 height 15
radio input "true"
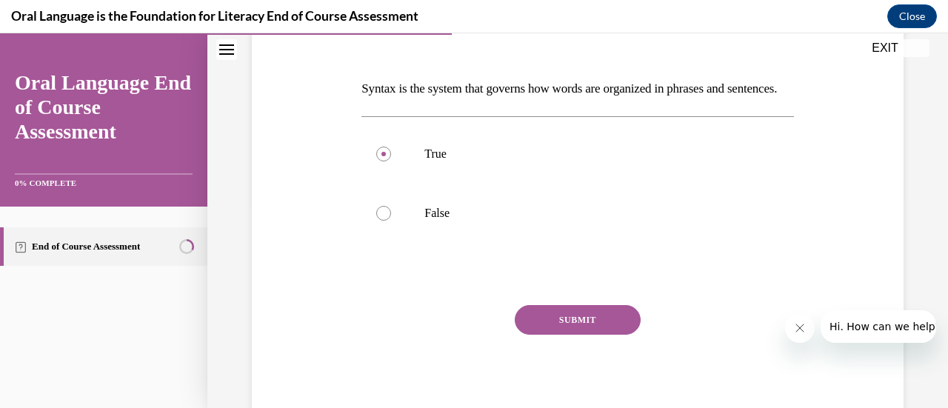
scroll to position [214, 0]
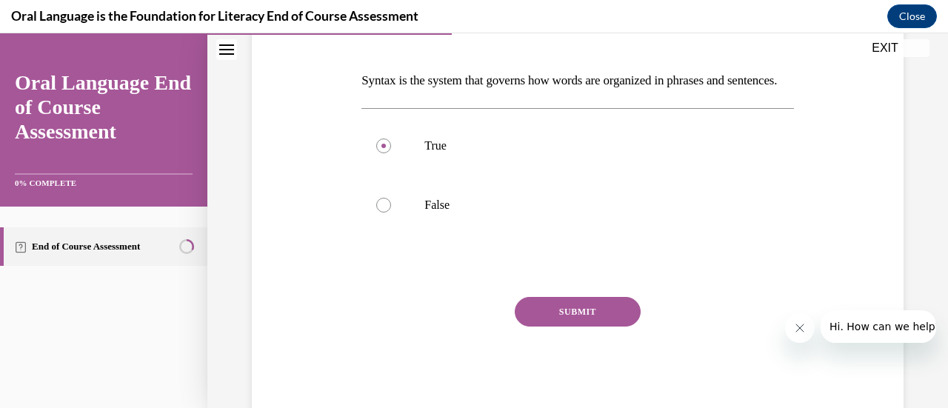
click at [553, 327] on button "SUBMIT" at bounding box center [578, 312] width 126 height 30
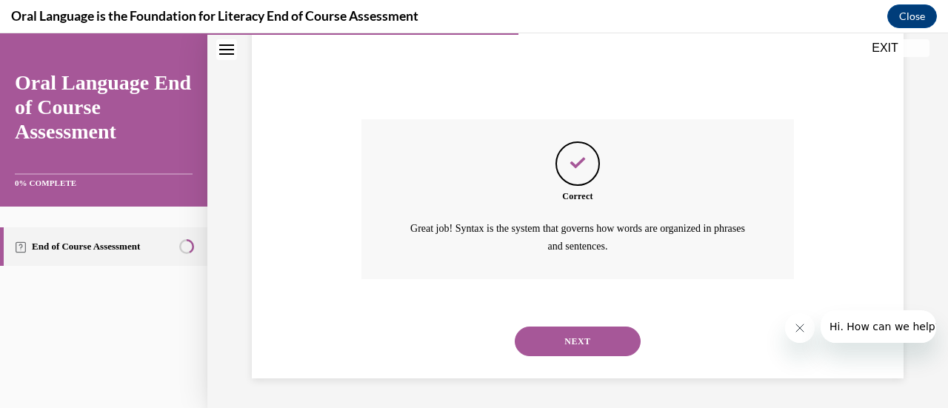
click at [547, 356] on button "NEXT" at bounding box center [578, 342] width 126 height 30
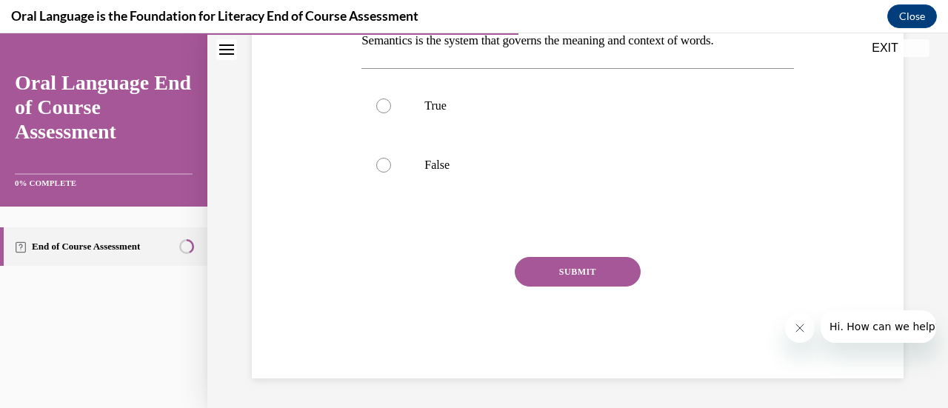
scroll to position [45, 0]
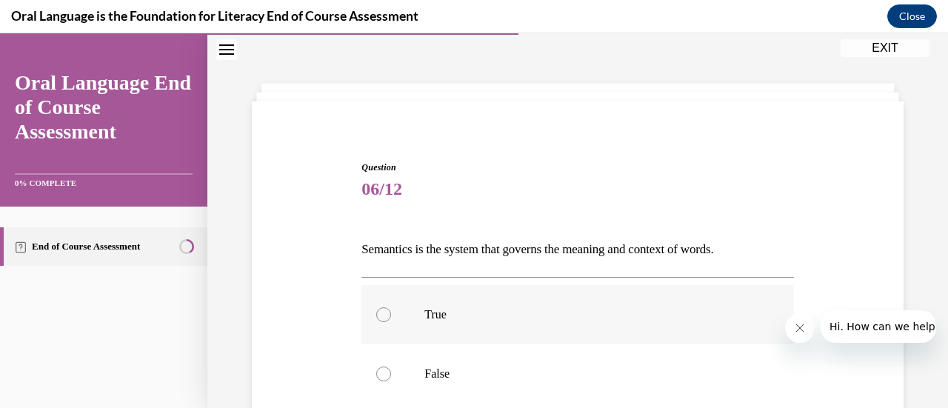
click at [521, 319] on p "True" at bounding box center [590, 314] width 332 height 15
click at [391, 319] on input "True" at bounding box center [383, 314] width 15 height 15
radio input "true"
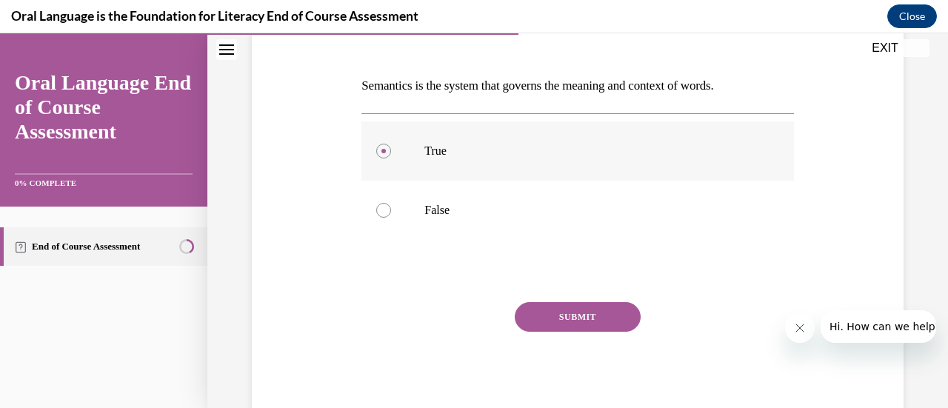
scroll to position [208, 0]
click at [521, 319] on button "SUBMIT" at bounding box center [578, 318] width 126 height 30
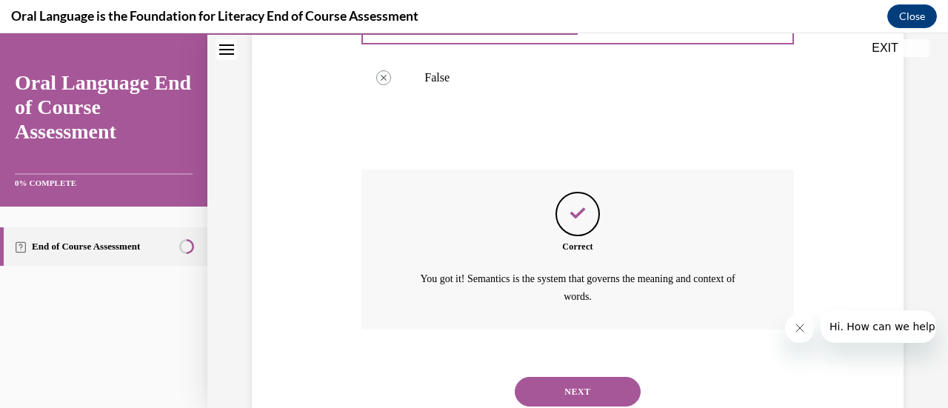
click at [554, 381] on button "NEXT" at bounding box center [578, 392] width 126 height 30
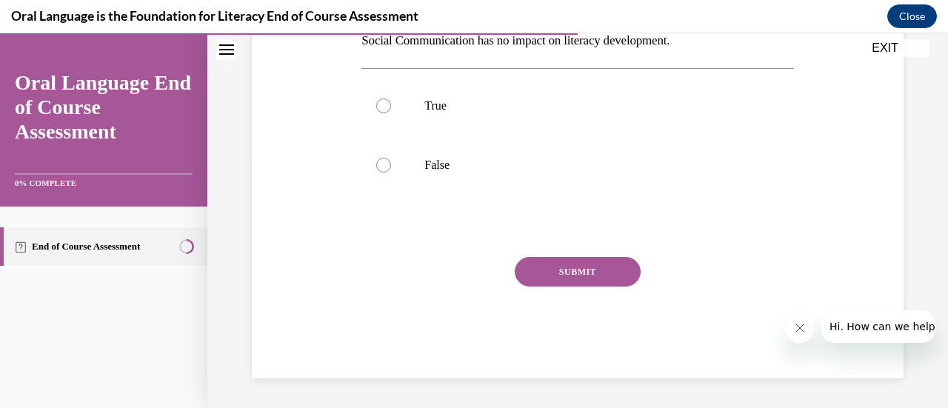
scroll to position [45, 0]
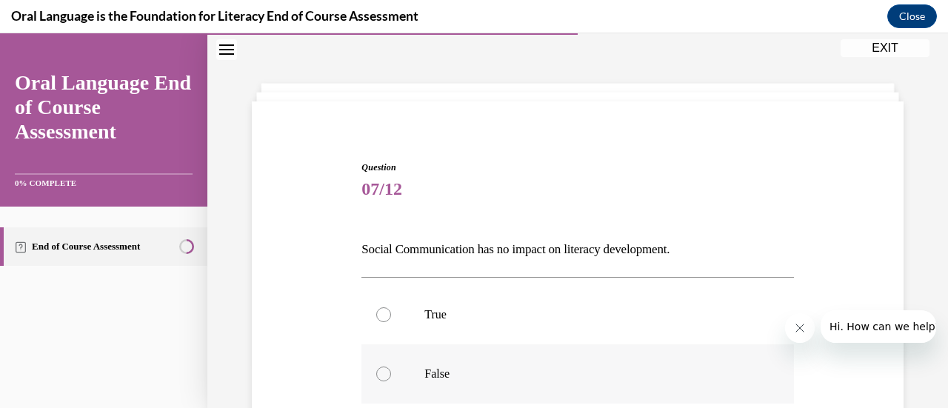
click at [547, 371] on p "False" at bounding box center [590, 374] width 332 height 15
click at [391, 371] on input "False" at bounding box center [383, 374] width 15 height 15
radio input "true"
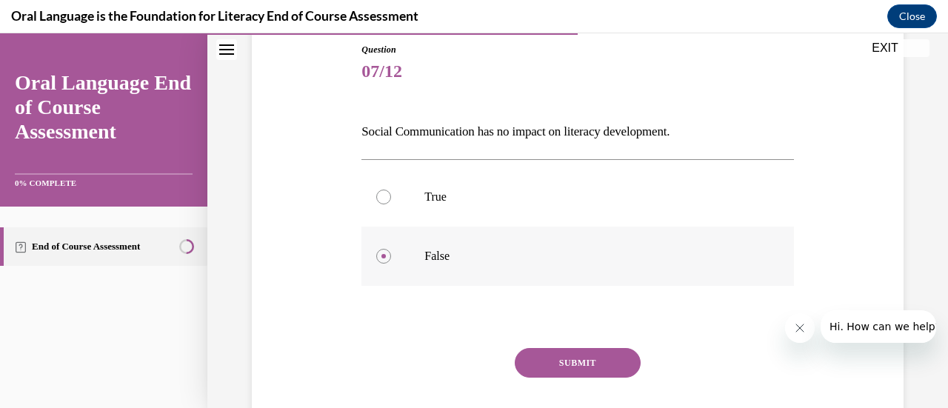
scroll to position [165, 0]
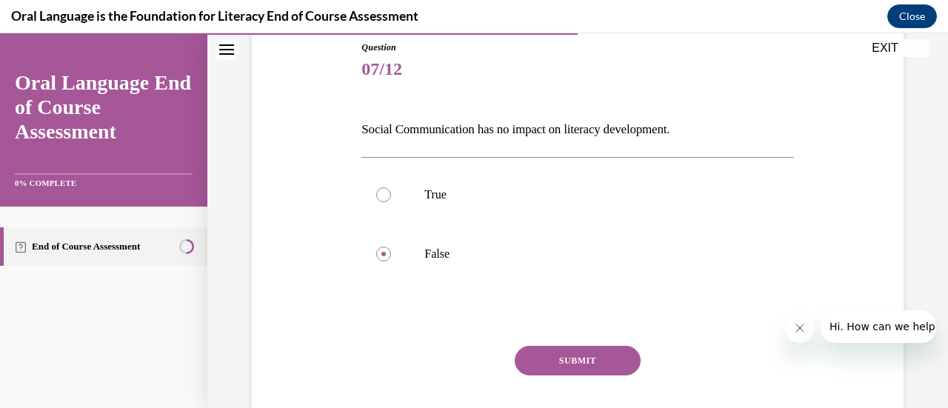
click at [548, 368] on button "SUBMIT" at bounding box center [578, 361] width 126 height 30
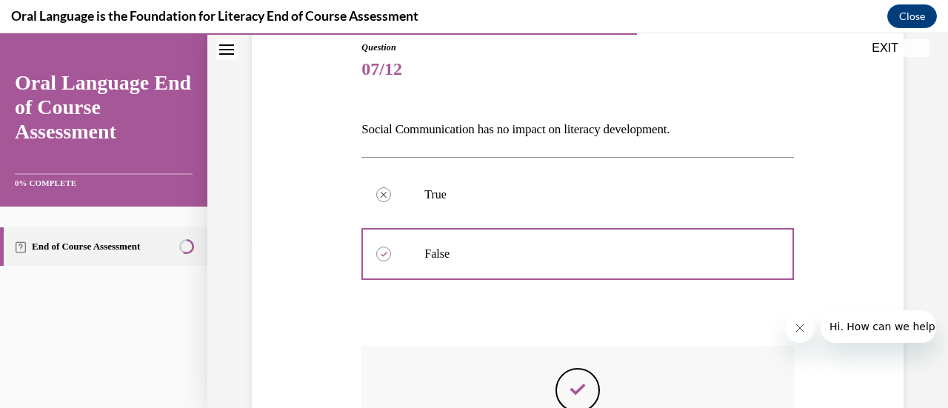
scroll to position [315, 0]
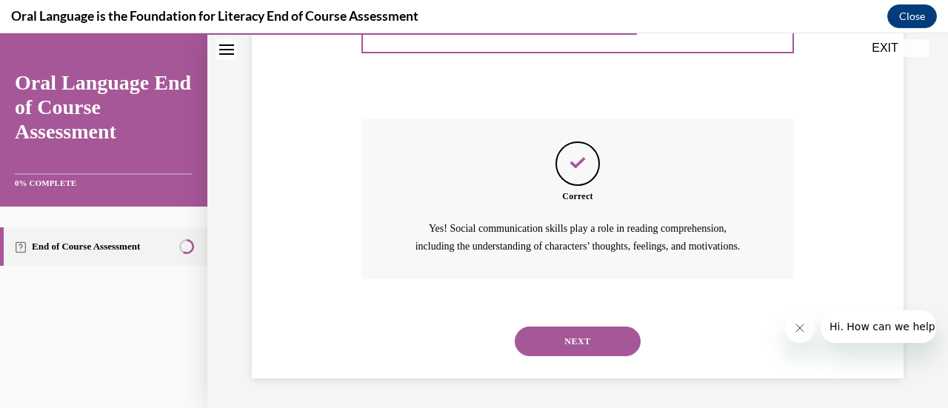
click at [557, 343] on button "NEXT" at bounding box center [578, 342] width 126 height 30
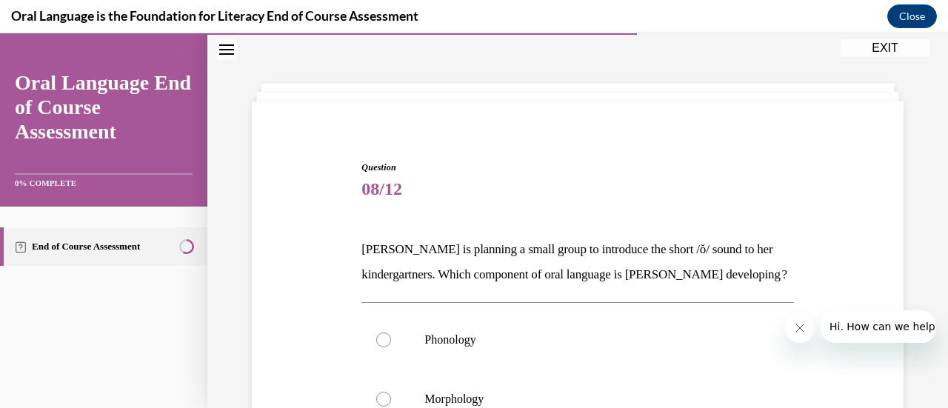
scroll to position [96, 0]
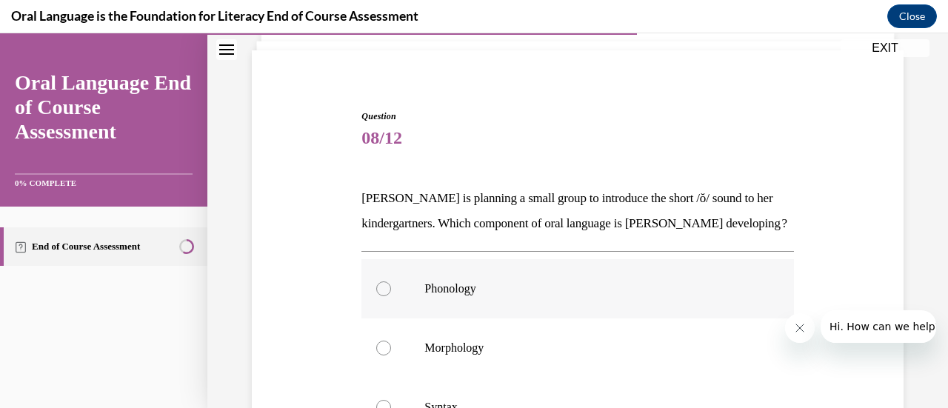
click at [527, 296] on p "Phonology" at bounding box center [590, 288] width 332 height 15
click at [391, 296] on input "Phonology" at bounding box center [383, 288] width 15 height 15
radio input "true"
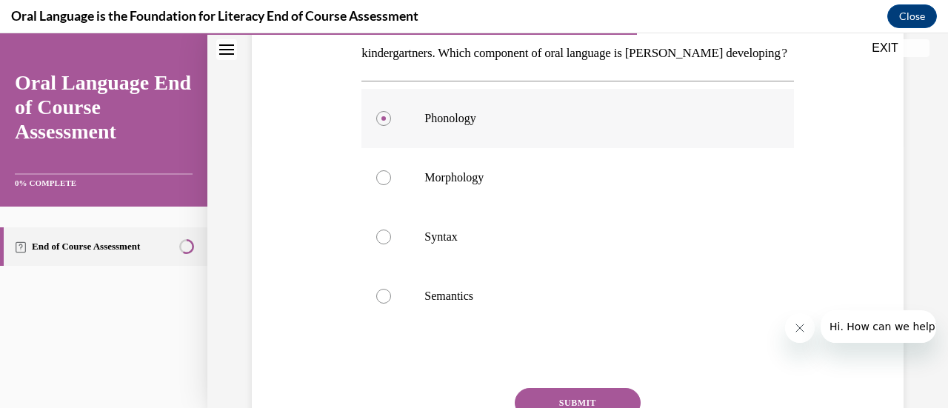
scroll to position [378, 0]
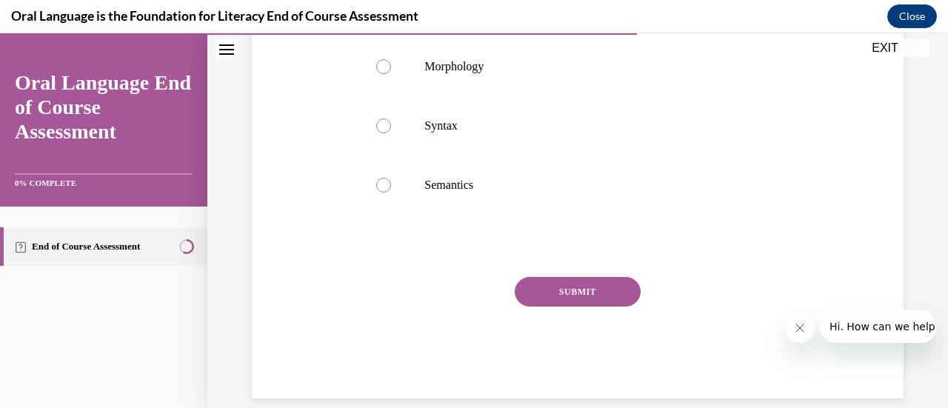
click at [533, 307] on button "SUBMIT" at bounding box center [578, 292] width 126 height 30
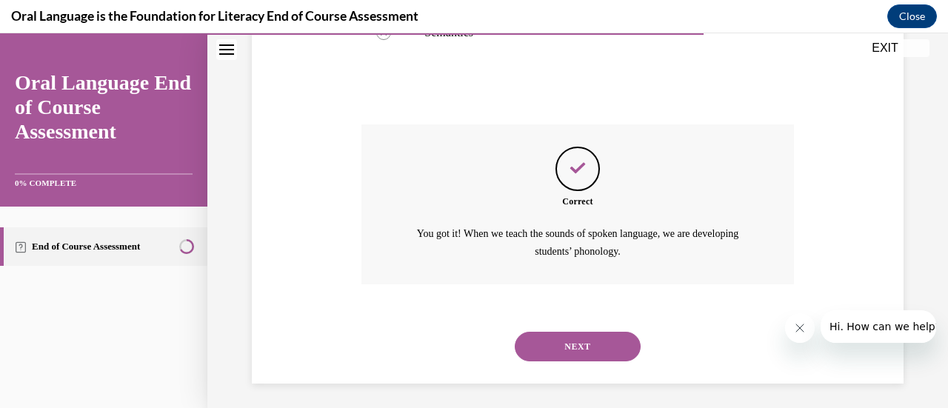
scroll to position [531, 0]
click at [548, 361] on button "NEXT" at bounding box center [578, 346] width 126 height 30
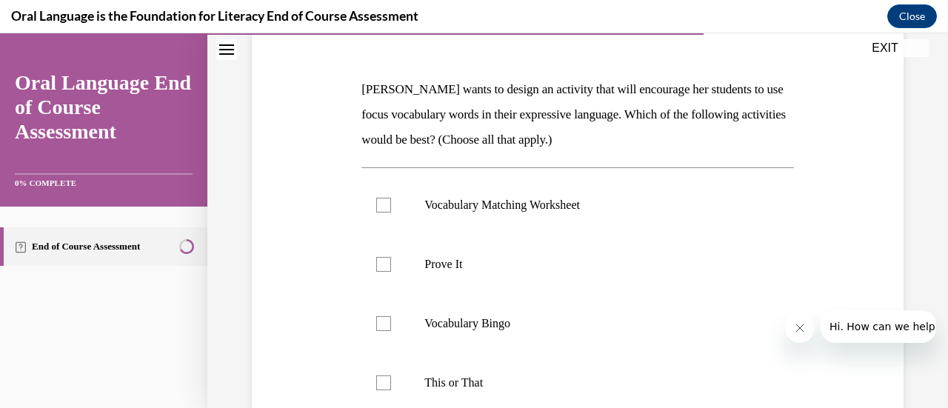
scroll to position [207, 0]
click at [457, 263] on p "Prove It" at bounding box center [590, 263] width 332 height 15
click at [391, 263] on input "Prove It" at bounding box center [383, 263] width 15 height 15
checkbox input "true"
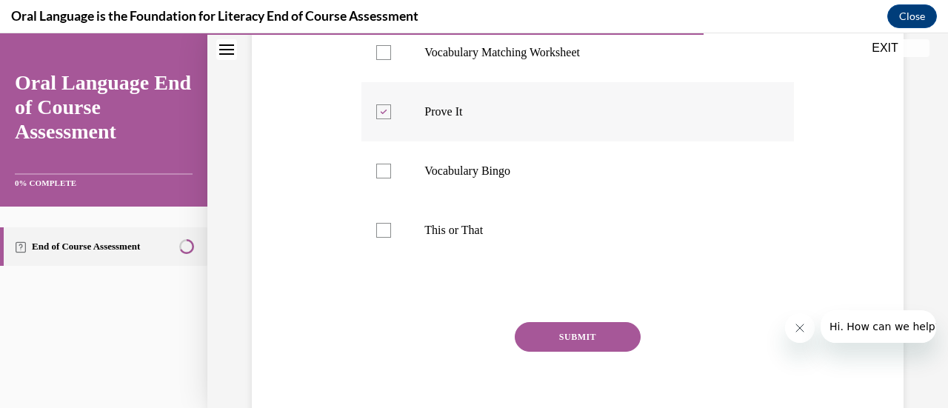
scroll to position [370, 0]
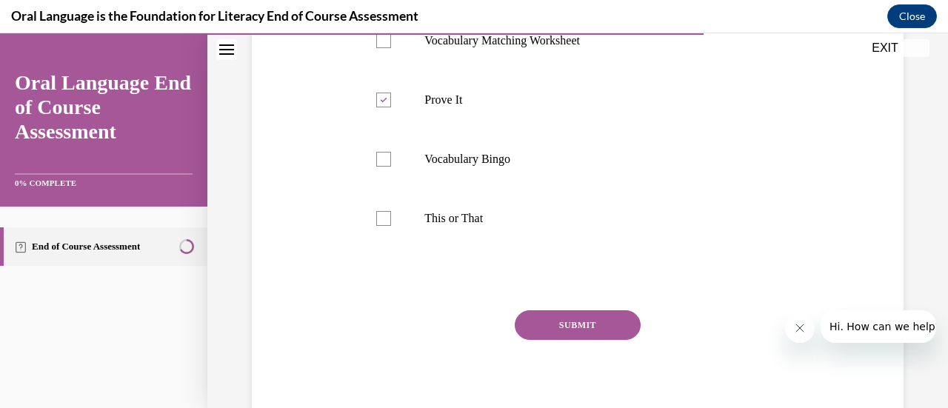
click at [558, 327] on button "SUBMIT" at bounding box center [578, 325] width 126 height 30
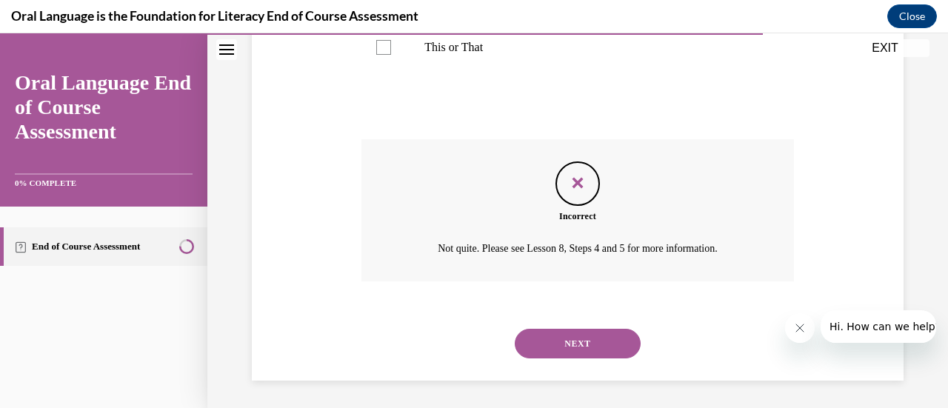
click at [556, 338] on button "NEXT" at bounding box center [578, 344] width 126 height 30
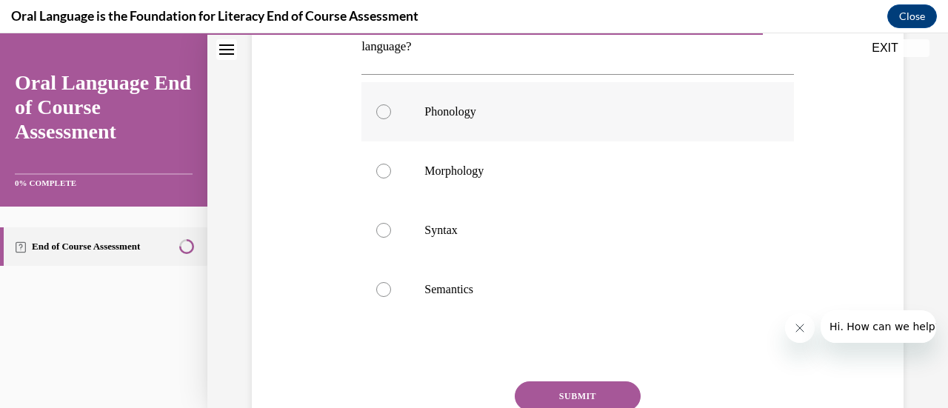
scroll to position [272, 0]
click at [479, 236] on p "Syntax" at bounding box center [590, 231] width 332 height 15
click at [391, 236] on input "Syntax" at bounding box center [383, 231] width 15 height 15
radio input "true"
click at [561, 398] on button "SUBMIT" at bounding box center [578, 398] width 126 height 30
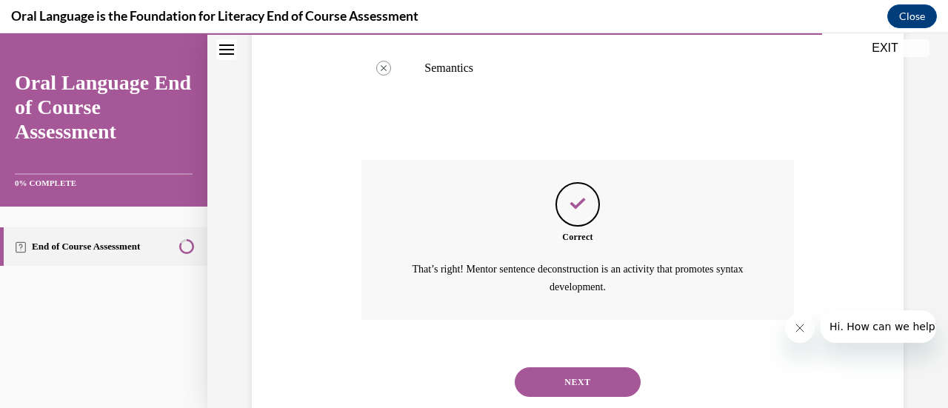
click at [564, 372] on button "NEXT" at bounding box center [578, 382] width 126 height 30
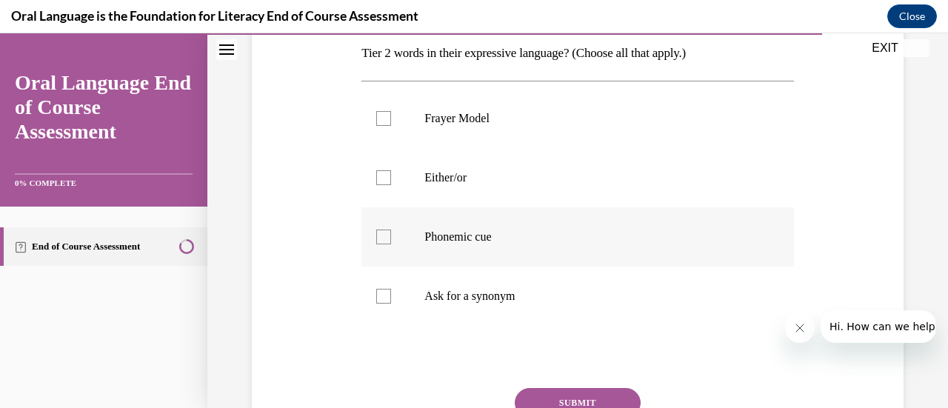
scroll to position [267, 0]
click at [627, 139] on label "Frayer Model" at bounding box center [577, 118] width 432 height 59
click at [391, 126] on input "Frayer Model" at bounding box center [383, 118] width 15 height 15
checkbox input "true"
click at [623, 190] on label "Either/or" at bounding box center [577, 177] width 432 height 59
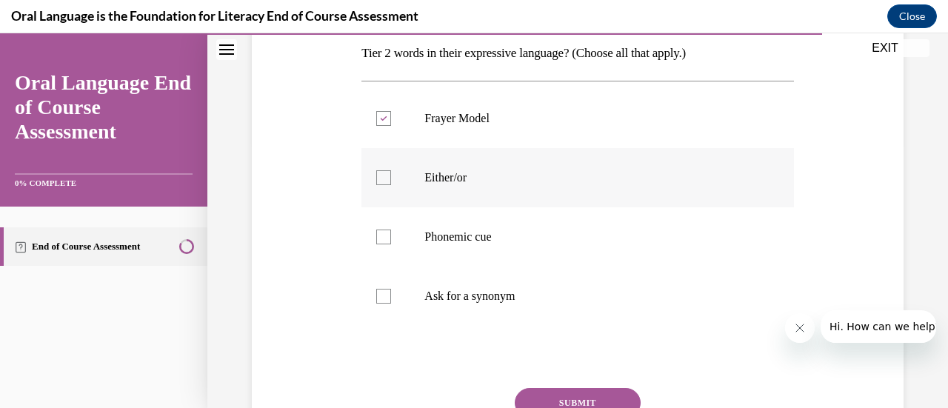
click at [391, 185] on input "Either/or" at bounding box center [383, 177] width 15 height 15
checkbox input "true"
click at [622, 239] on p "Phonemic cue" at bounding box center [590, 237] width 332 height 15
click at [391, 239] on input "Phonemic cue" at bounding box center [383, 237] width 15 height 15
checkbox input "true"
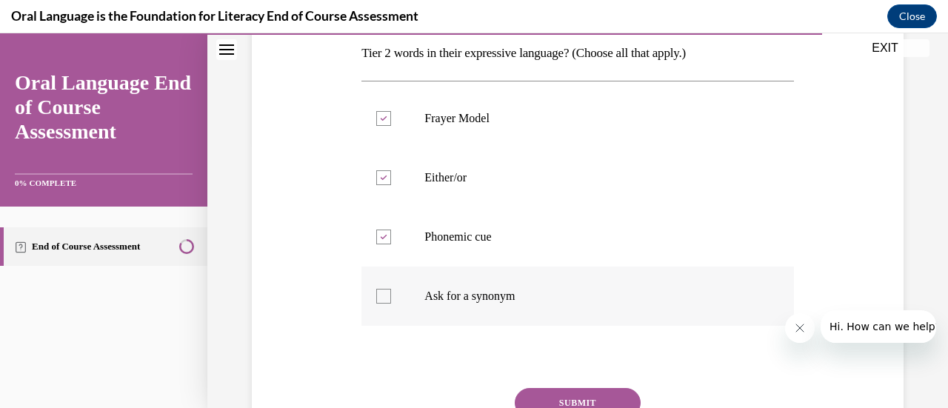
click at [612, 296] on p "Ask for a synonym" at bounding box center [590, 296] width 332 height 15
click at [391, 296] on input "Ask for a synonym" at bounding box center [383, 296] width 15 height 15
checkbox input "true"
click at [603, 398] on button "SUBMIT" at bounding box center [578, 403] width 126 height 30
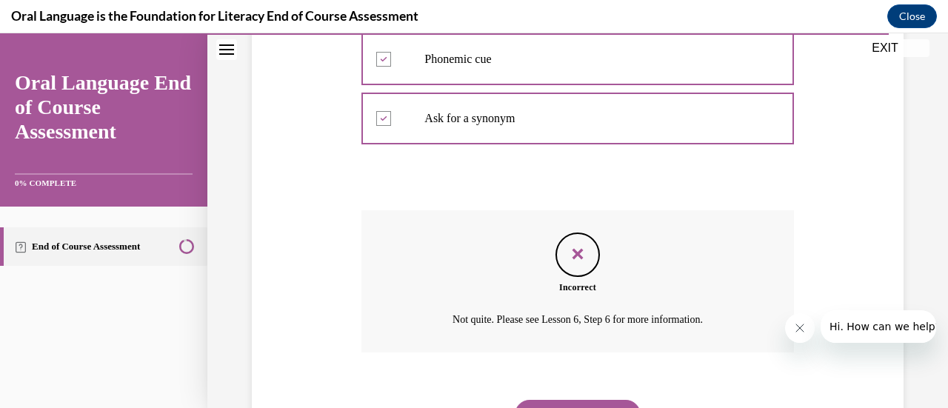
scroll to position [453, 0]
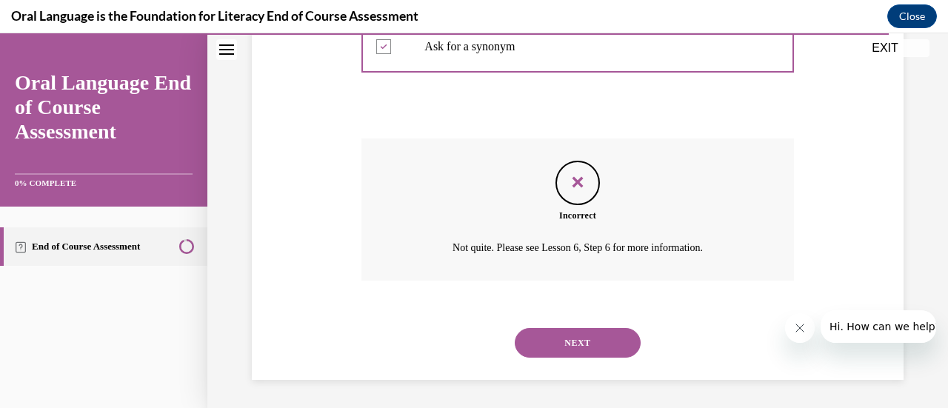
click at [577, 348] on button "NEXT" at bounding box center [578, 343] width 126 height 30
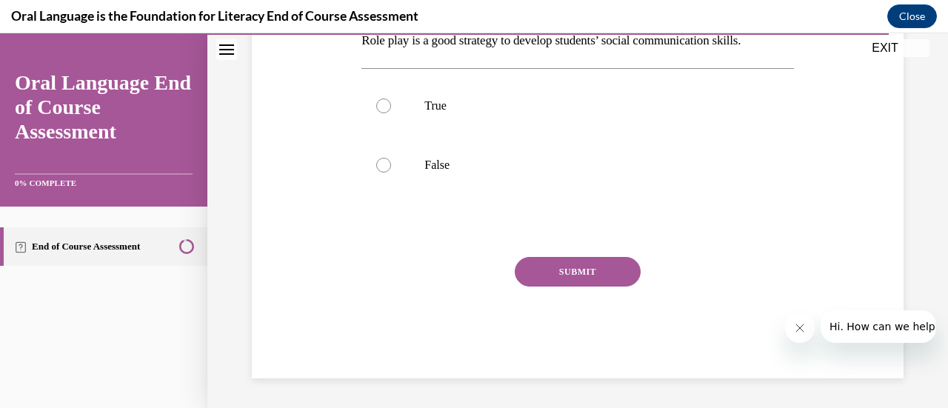
scroll to position [45, 0]
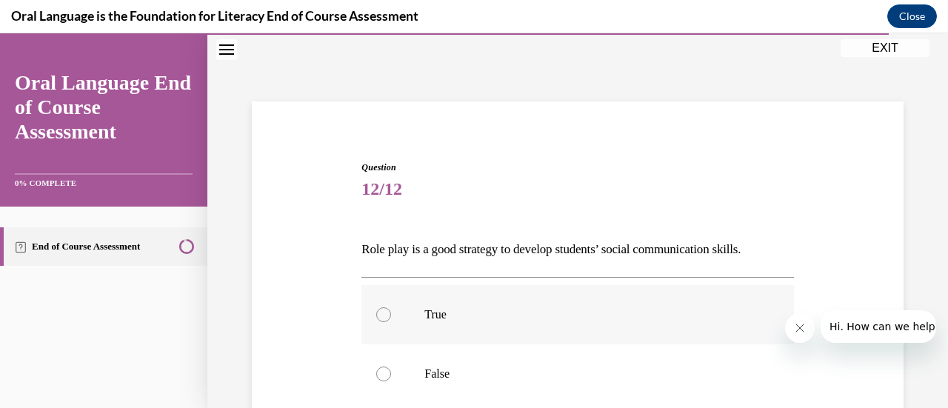
click at [545, 334] on label "True" at bounding box center [577, 314] width 432 height 59
click at [391, 322] on input "True" at bounding box center [383, 314] width 15 height 15
radio input "true"
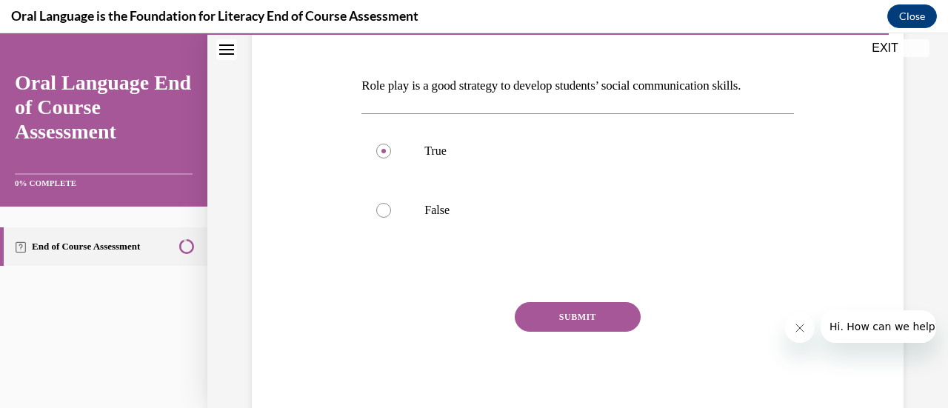
click at [557, 307] on button "SUBMIT" at bounding box center [578, 317] width 126 height 30
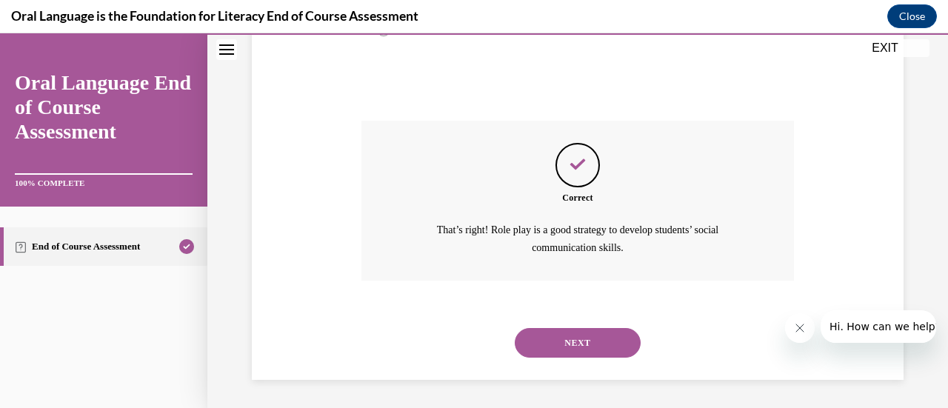
click at [586, 340] on button "NEXT" at bounding box center [578, 343] width 126 height 30
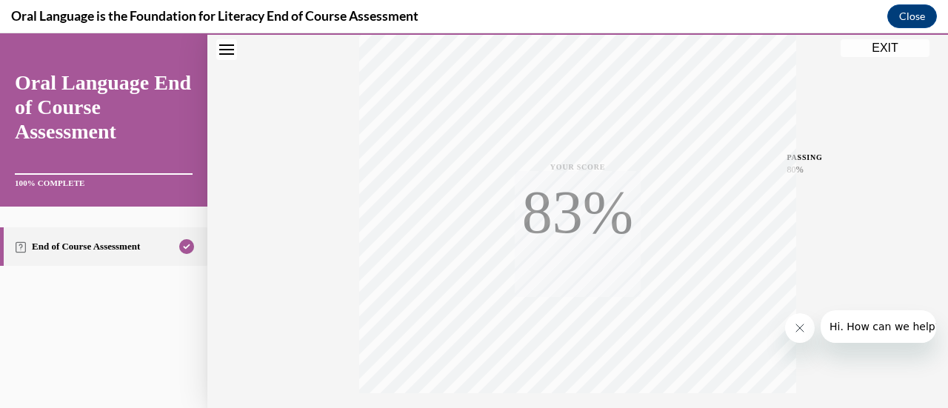
scroll to position [384, 0]
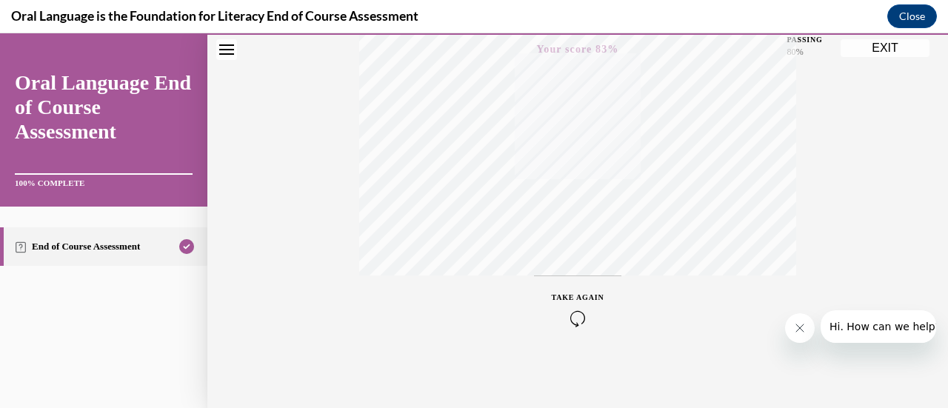
click at [881, 54] on button "EXIT" at bounding box center [885, 48] width 89 height 18
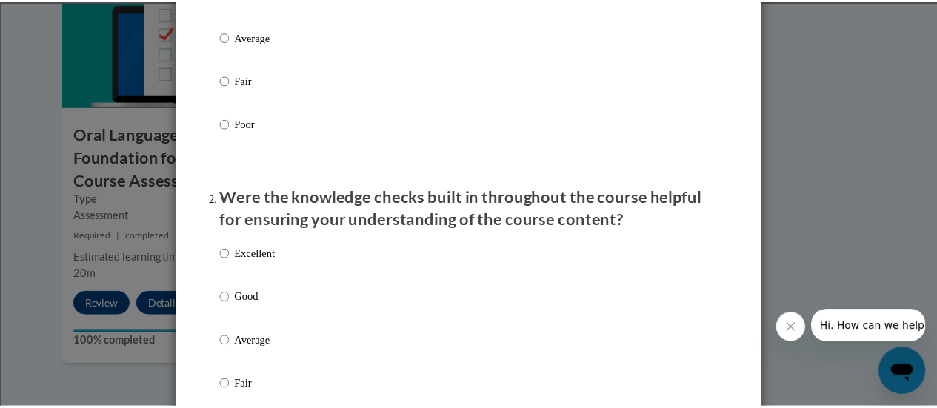
scroll to position [0, 0]
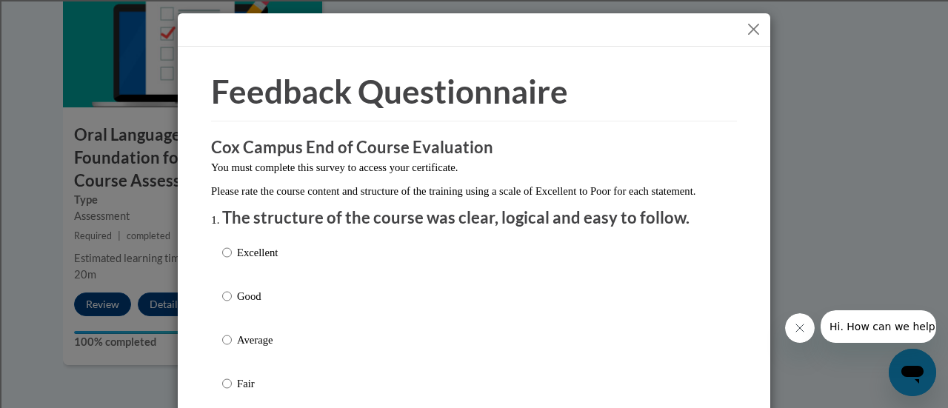
click at [751, 30] on button "Close" at bounding box center [753, 29] width 19 height 19
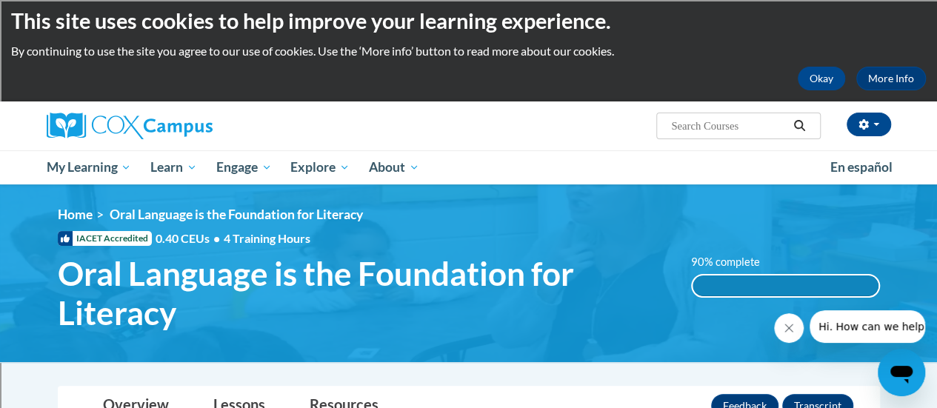
scroll to position [8, 0]
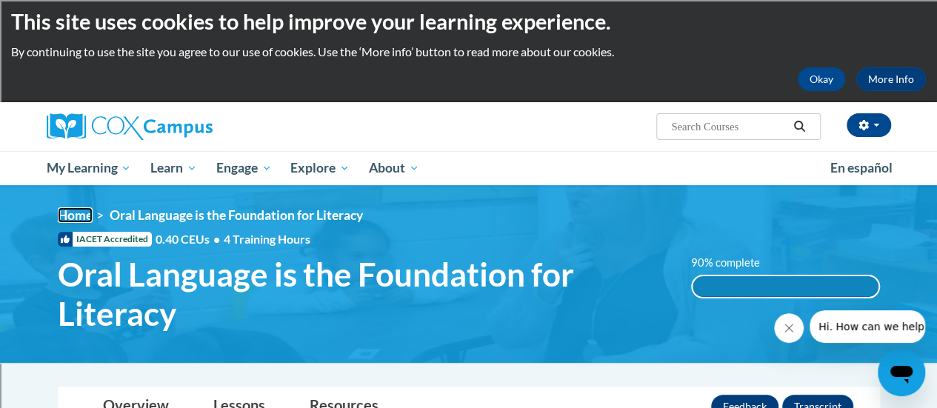
click at [76, 215] on link "Home" at bounding box center [75, 215] width 35 height 16
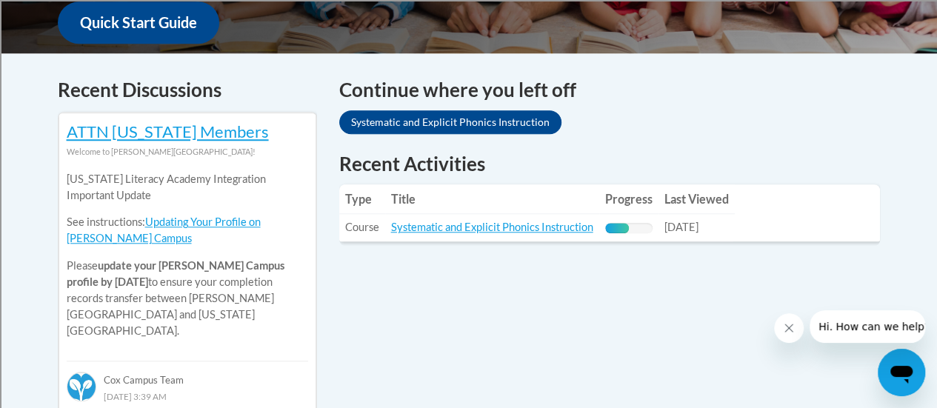
scroll to position [581, 0]
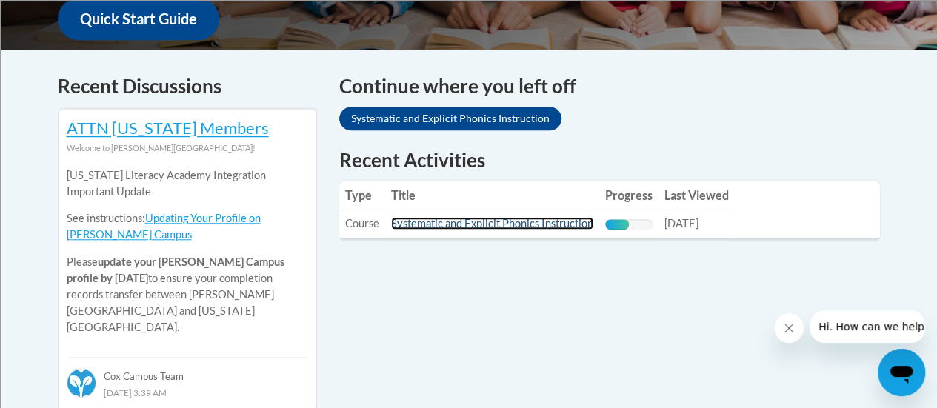
click at [477, 221] on link "Systematic and Explicit Phonics Instruction" at bounding box center [492, 223] width 202 height 13
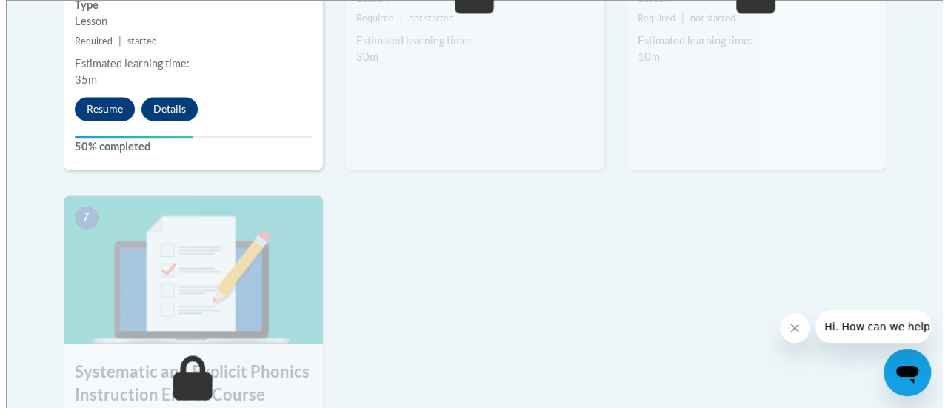
scroll to position [957, 0]
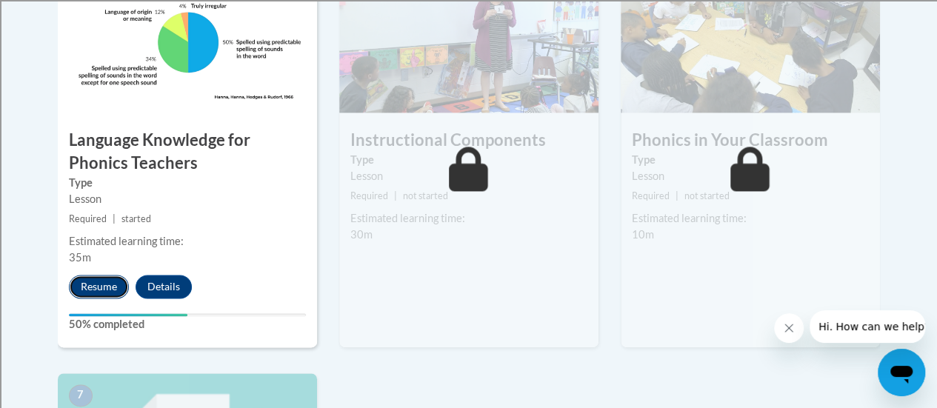
click at [103, 288] on button "Resume" at bounding box center [99, 287] width 60 height 24
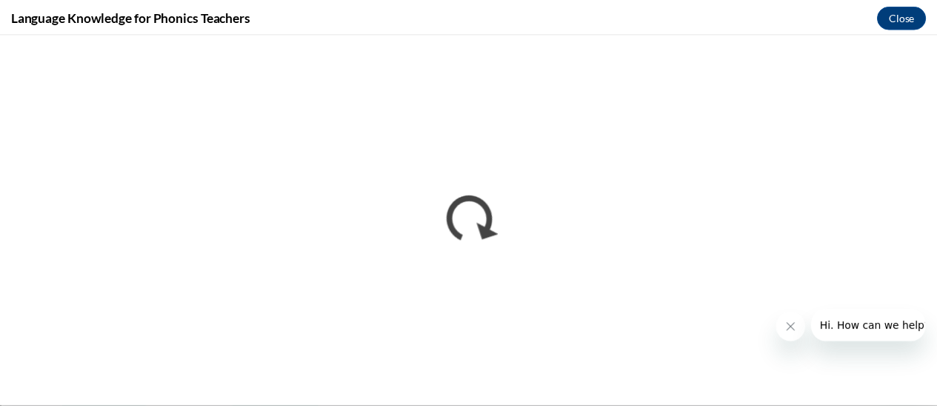
scroll to position [0, 0]
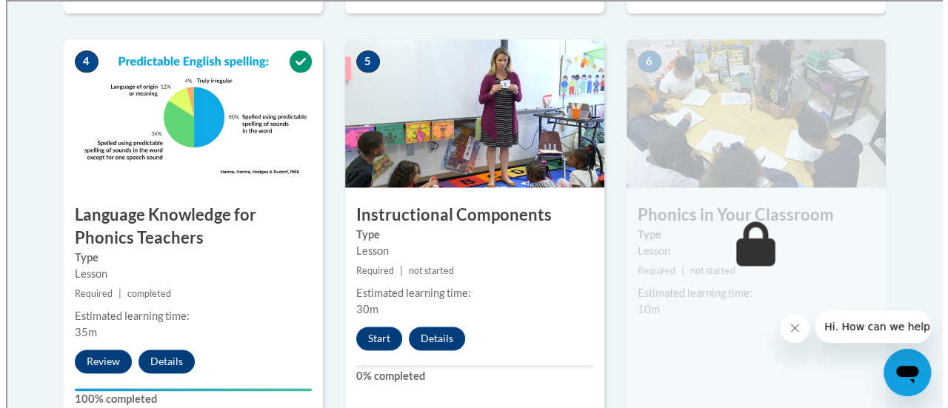
scroll to position [881, 0]
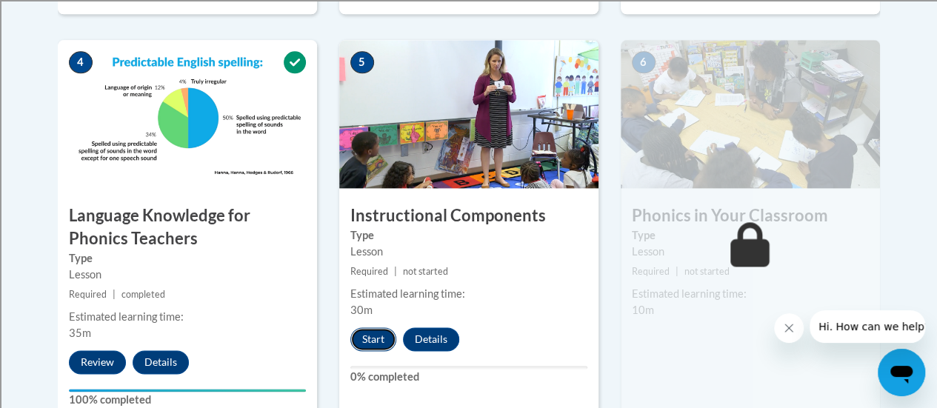
click at [387, 332] on button "Start" at bounding box center [373, 339] width 46 height 24
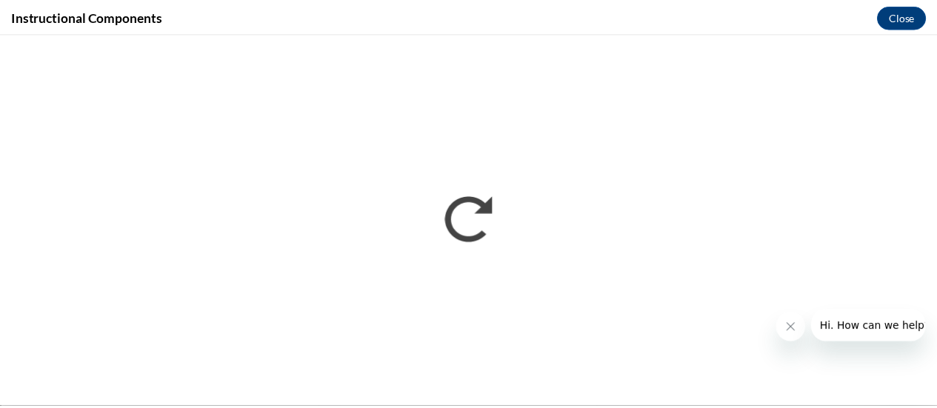
scroll to position [0, 0]
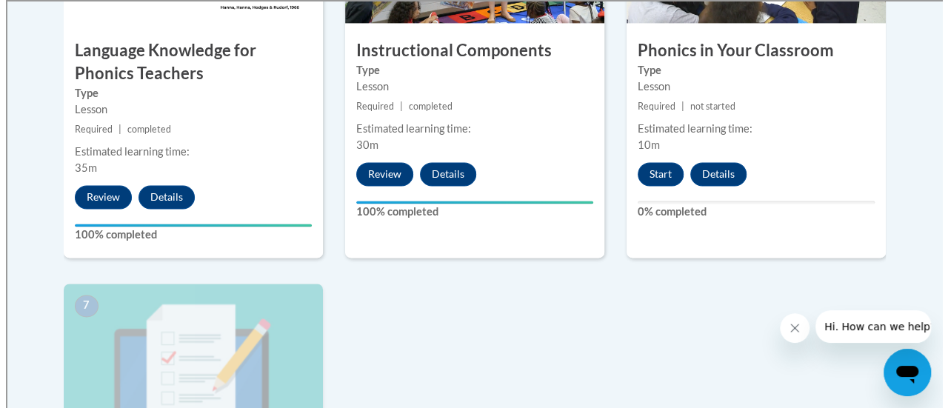
scroll to position [1047, 0]
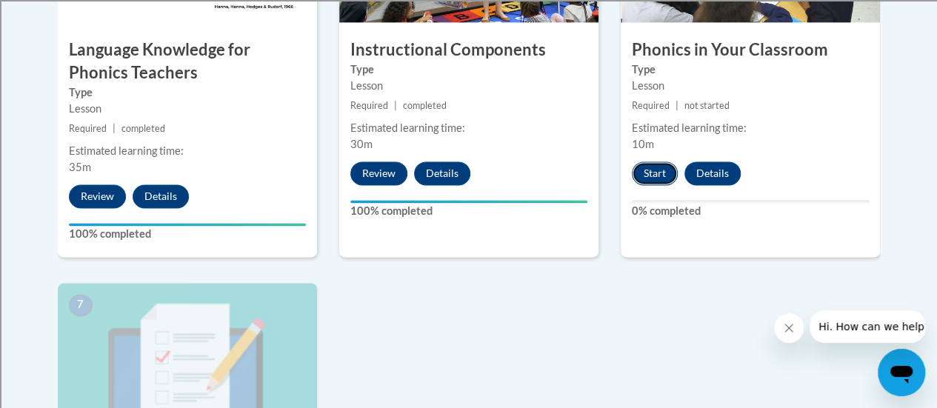
click at [656, 178] on button "Start" at bounding box center [655, 173] width 46 height 24
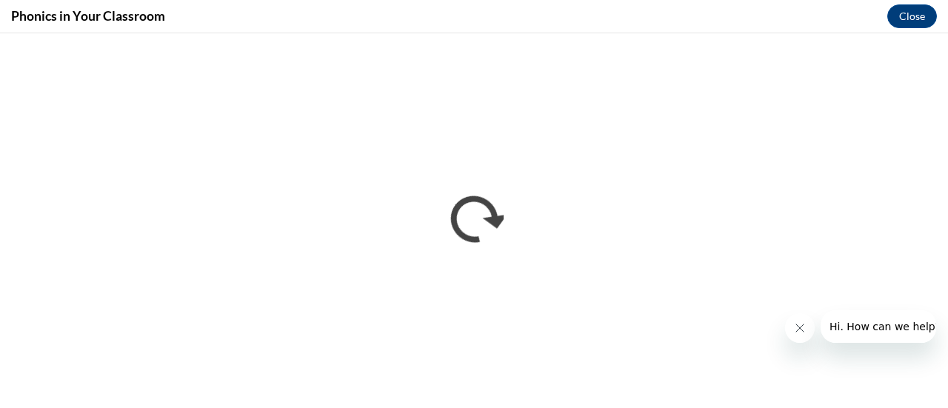
scroll to position [0, 0]
